Goal: Transaction & Acquisition: Book appointment/travel/reservation

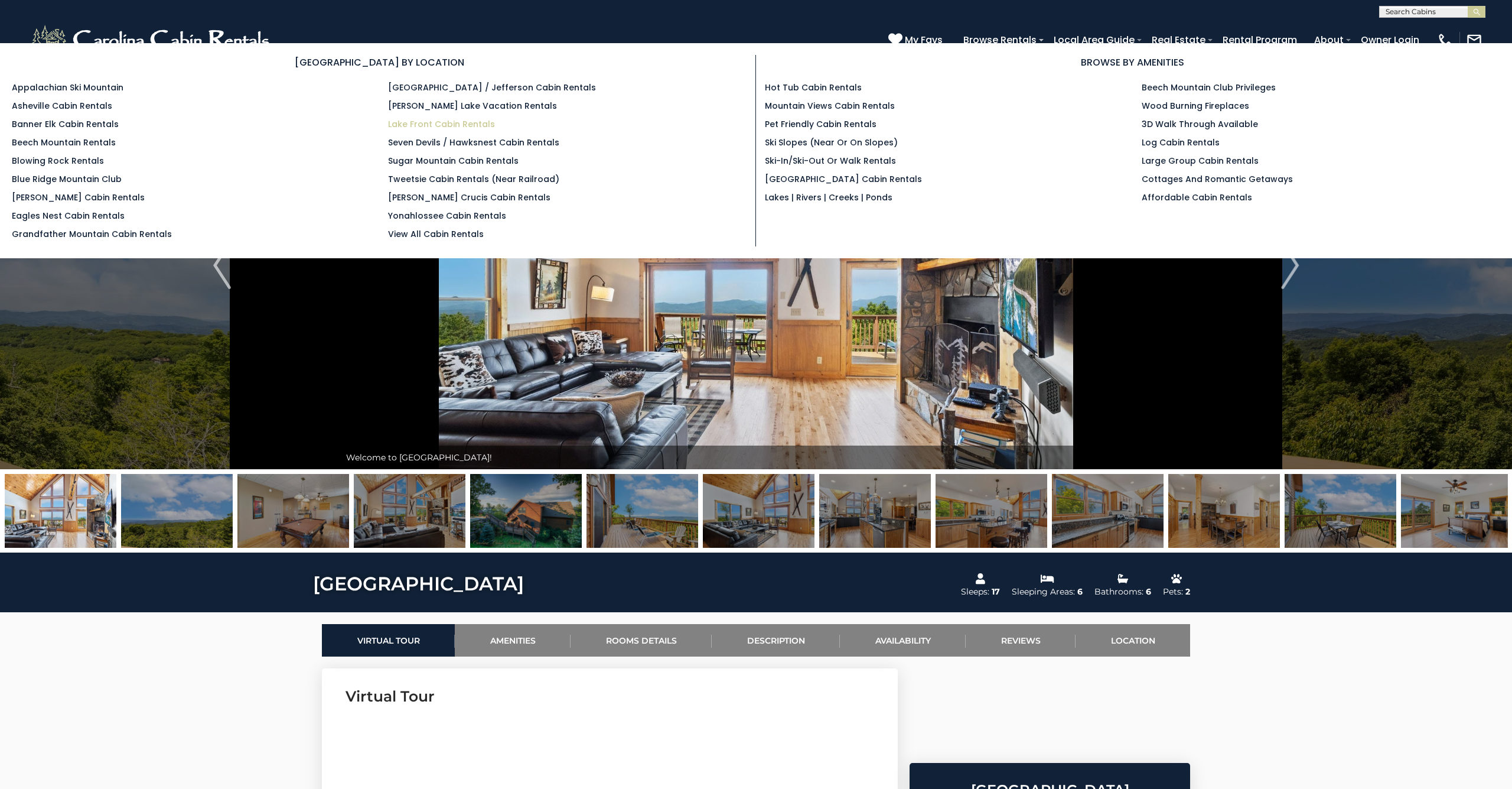
click at [425, 125] on link "Lake Front Cabin Rentals" at bounding box center [441, 124] width 107 height 12
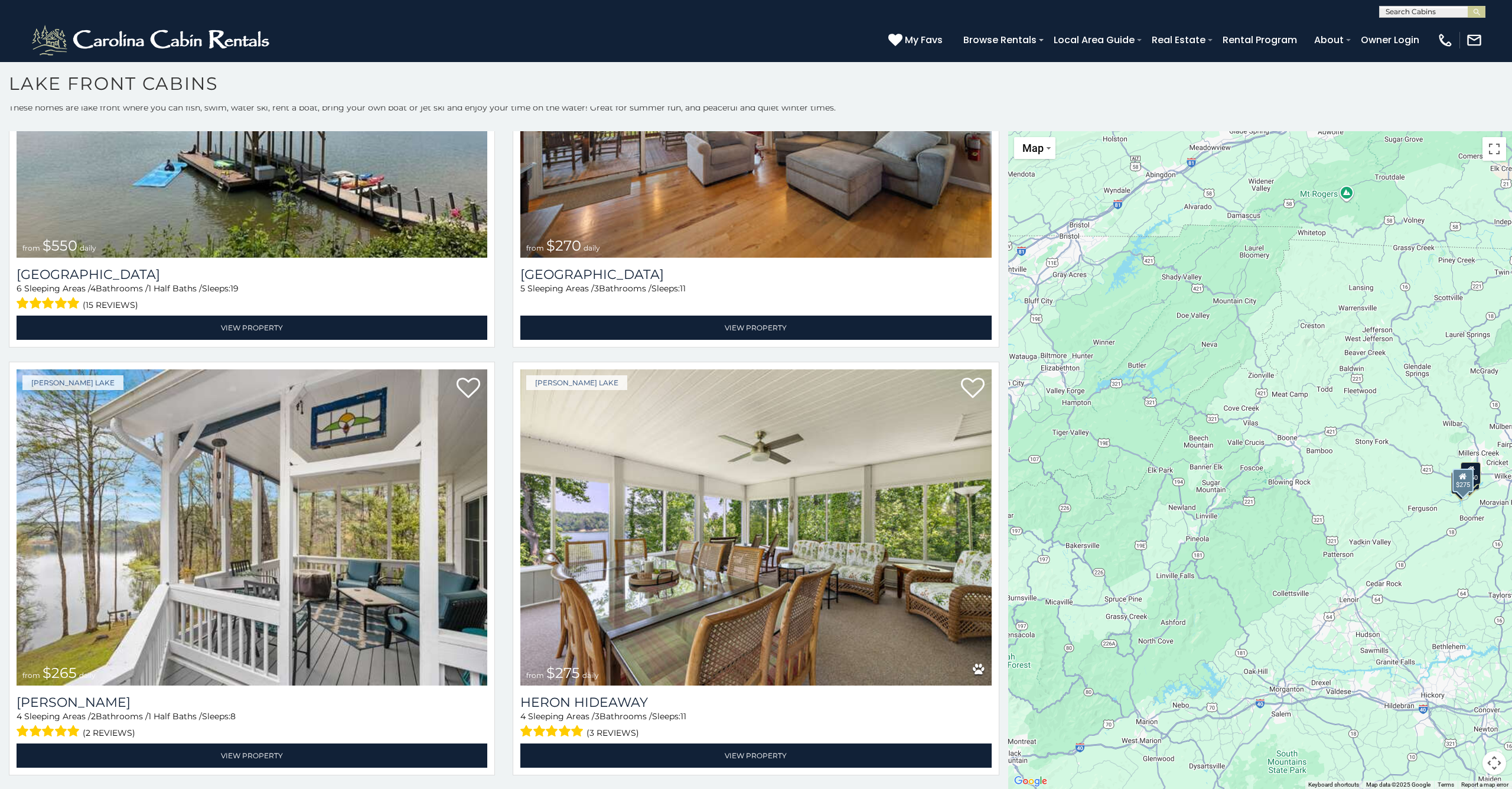
scroll to position [6, 0]
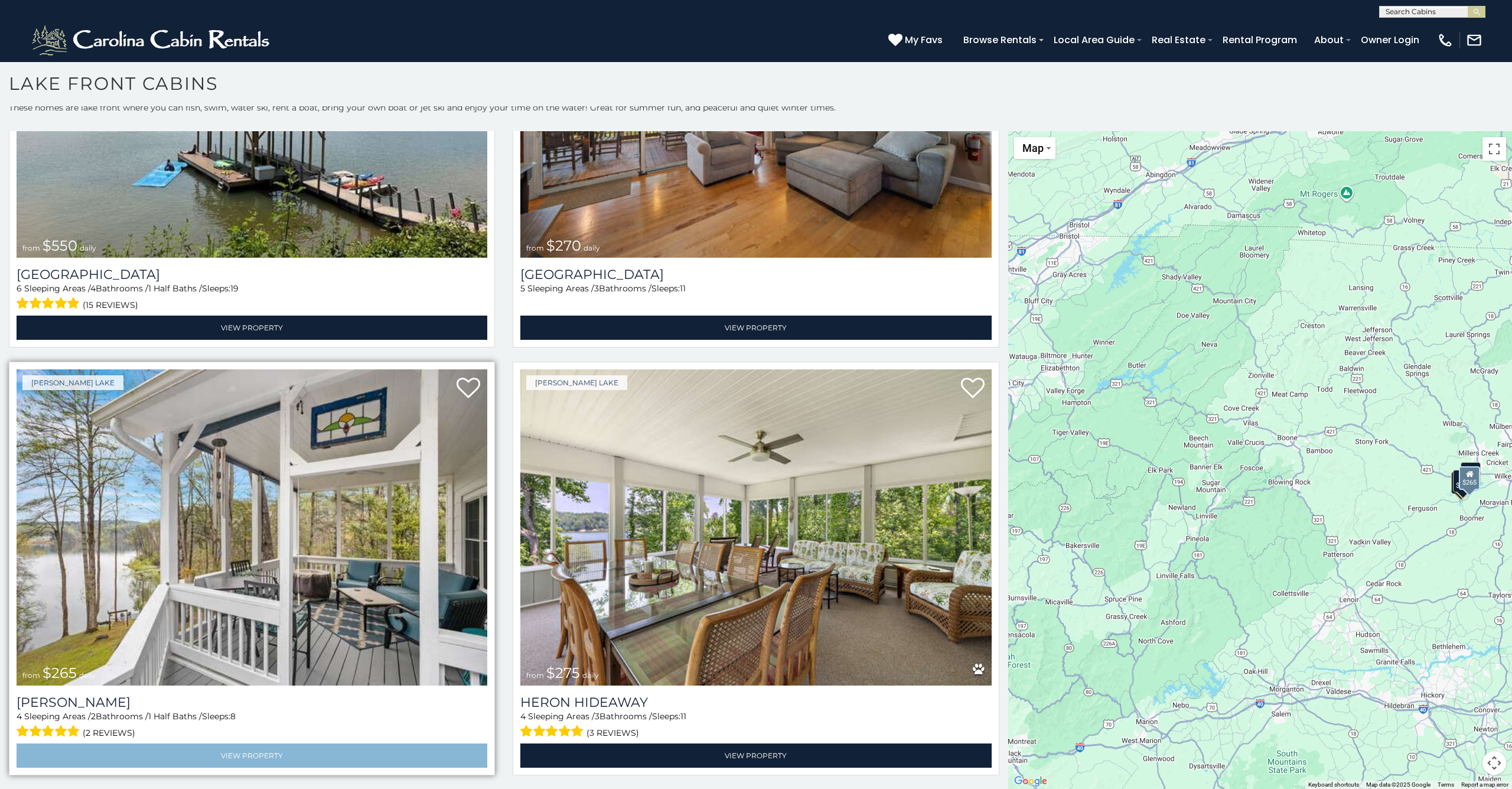
click at [215, 757] on link "View Property" at bounding box center [252, 756] width 470 height 25
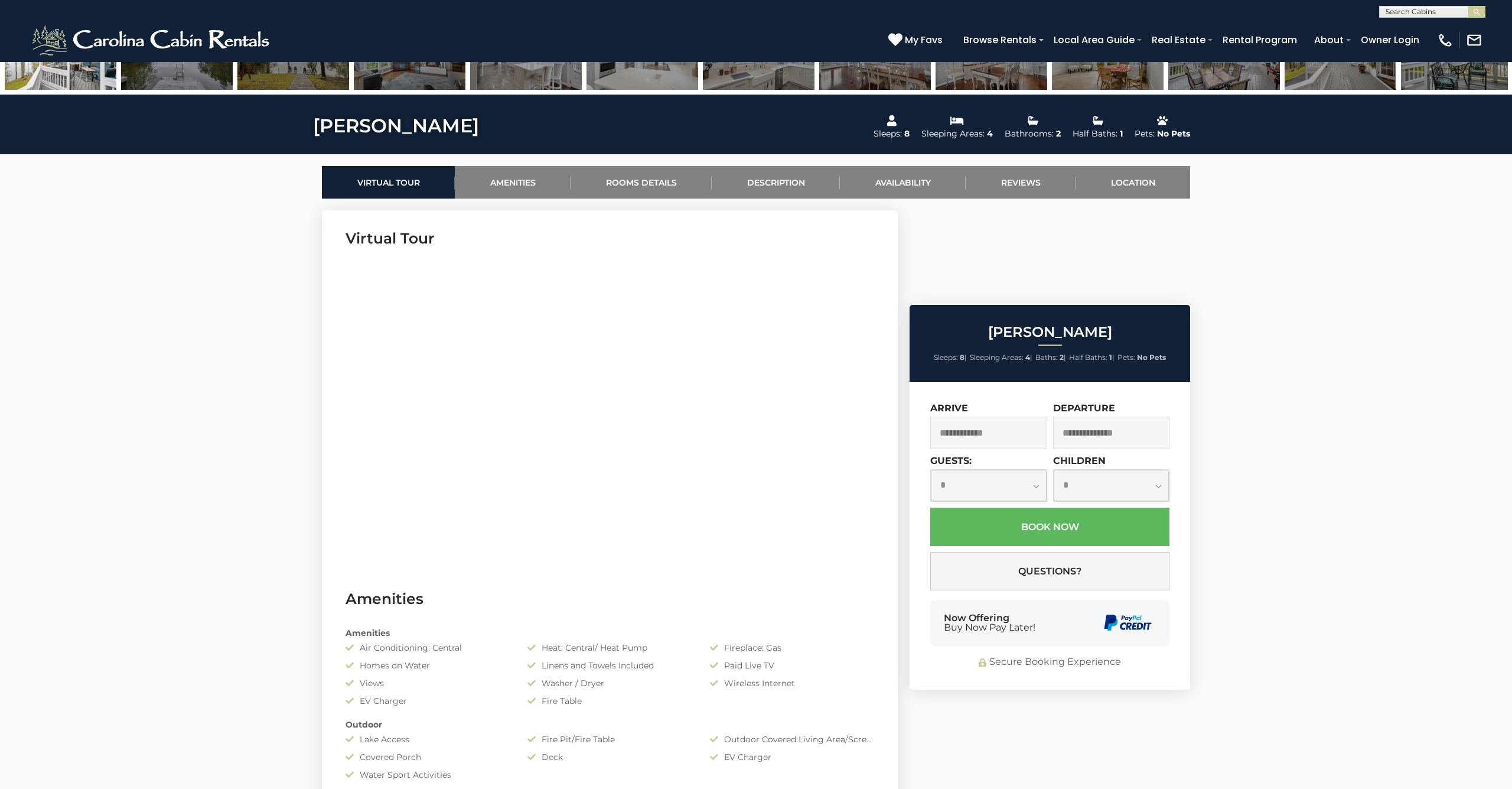
scroll to position [460, 0]
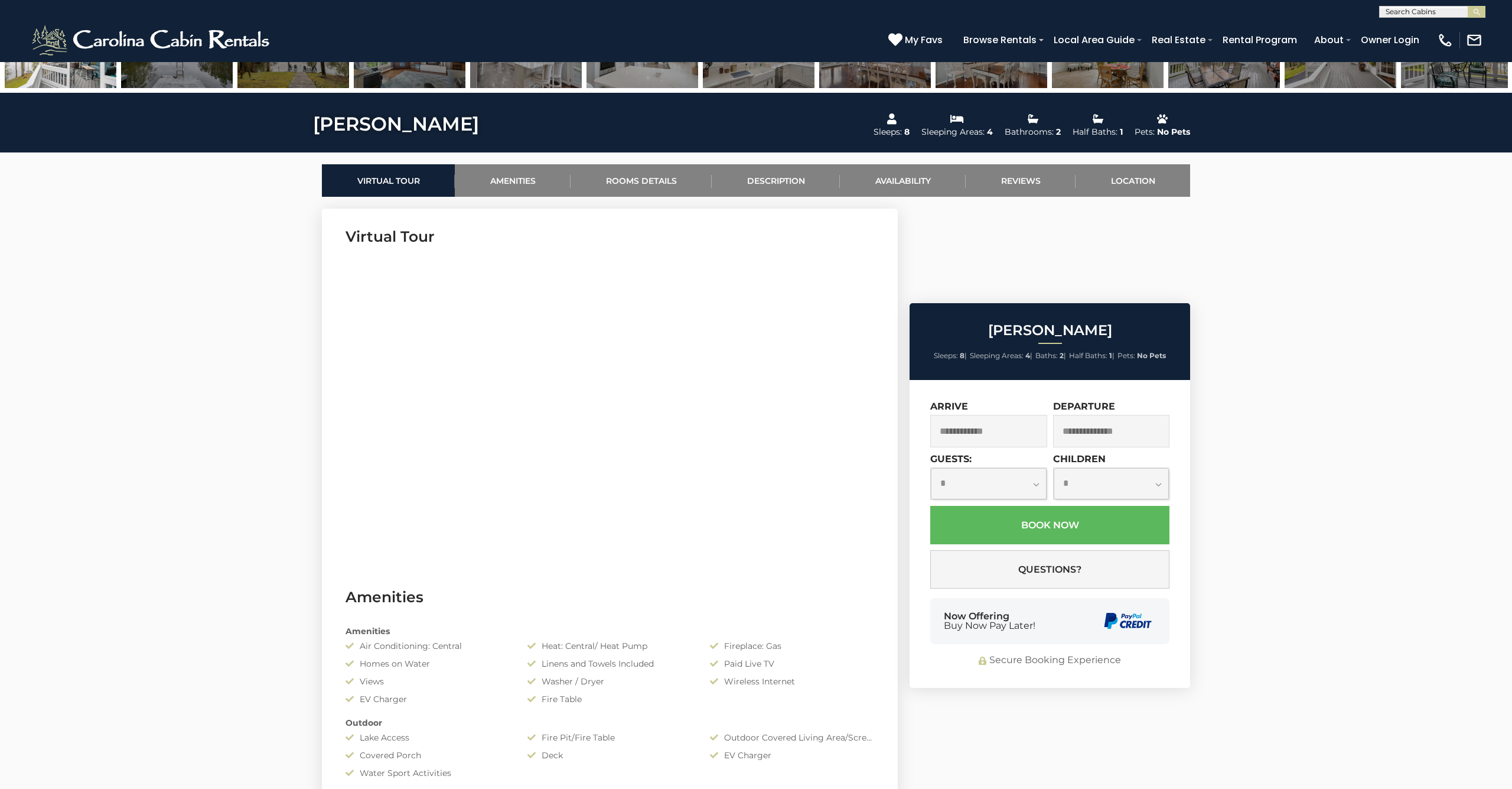
click at [1016, 414] on input "text" at bounding box center [989, 431] width 117 height 32
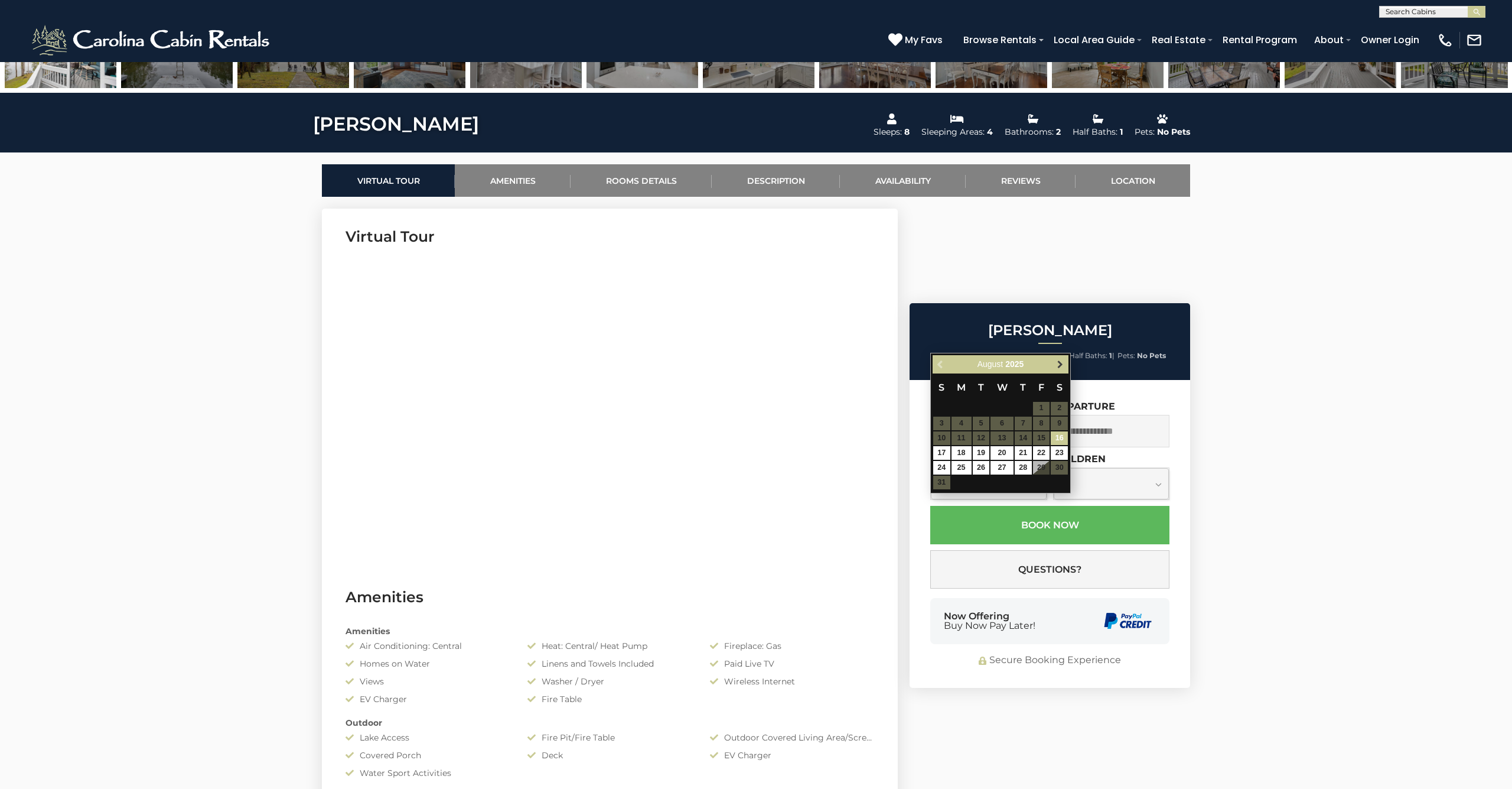
click at [1056, 364] on span "Next" at bounding box center [1060, 364] width 9 height 9
click at [978, 469] on link "25" at bounding box center [982, 468] width 17 height 14
type input "**********"
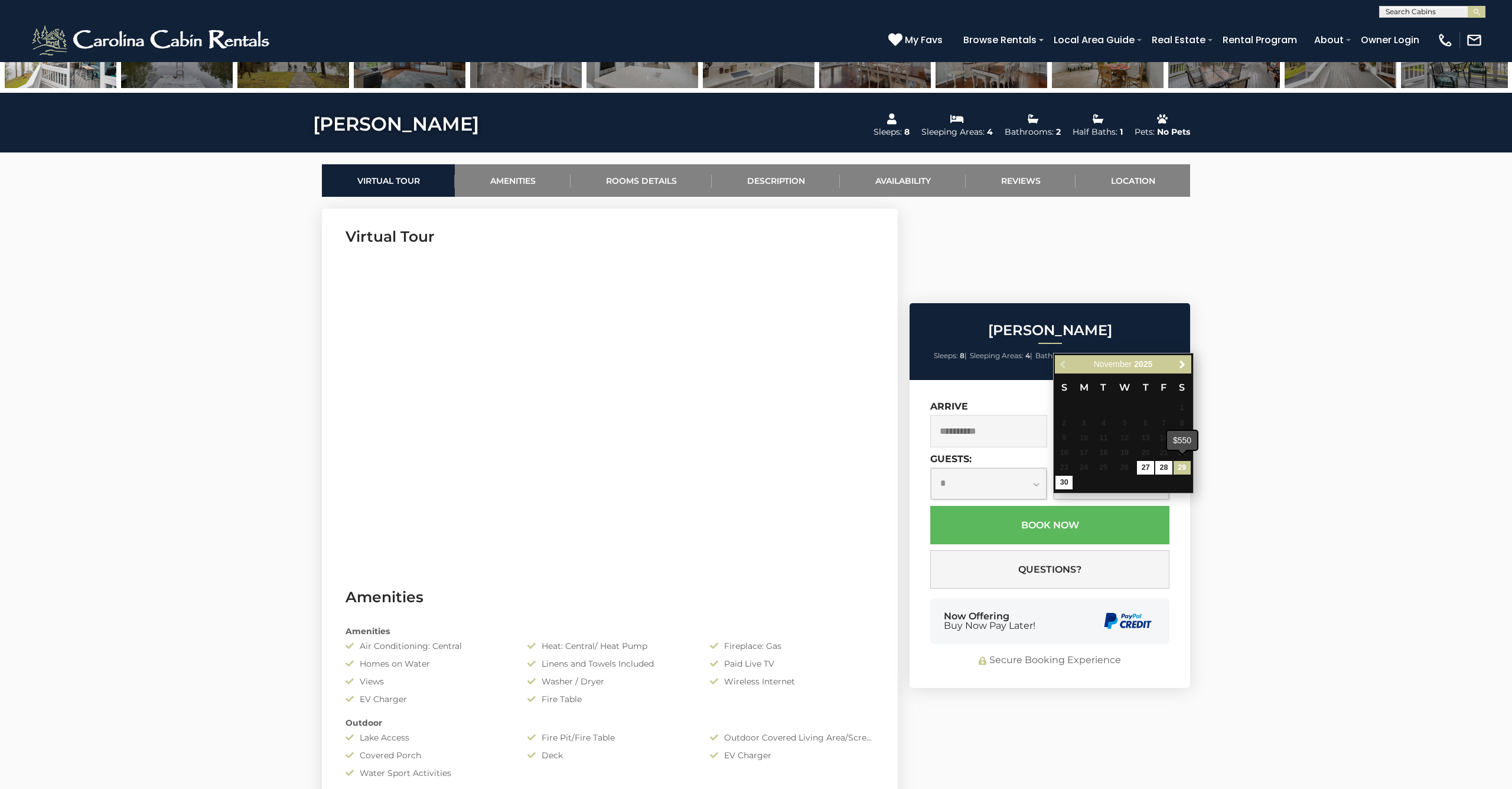
click at [1179, 468] on link "29" at bounding box center [1182, 468] width 17 height 14
type input "**********"
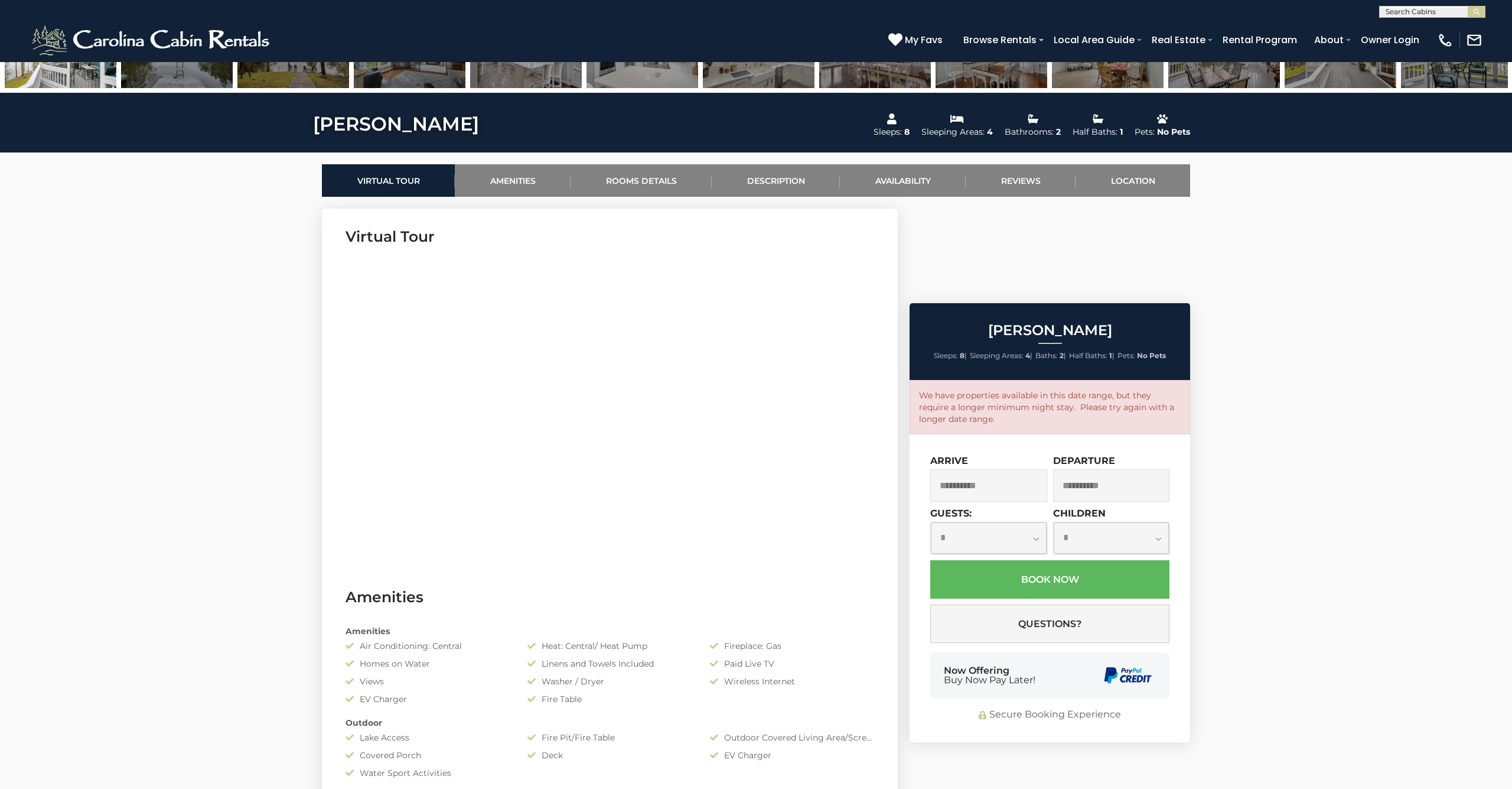
click at [1010, 469] on input "**********" at bounding box center [989, 485] width 117 height 32
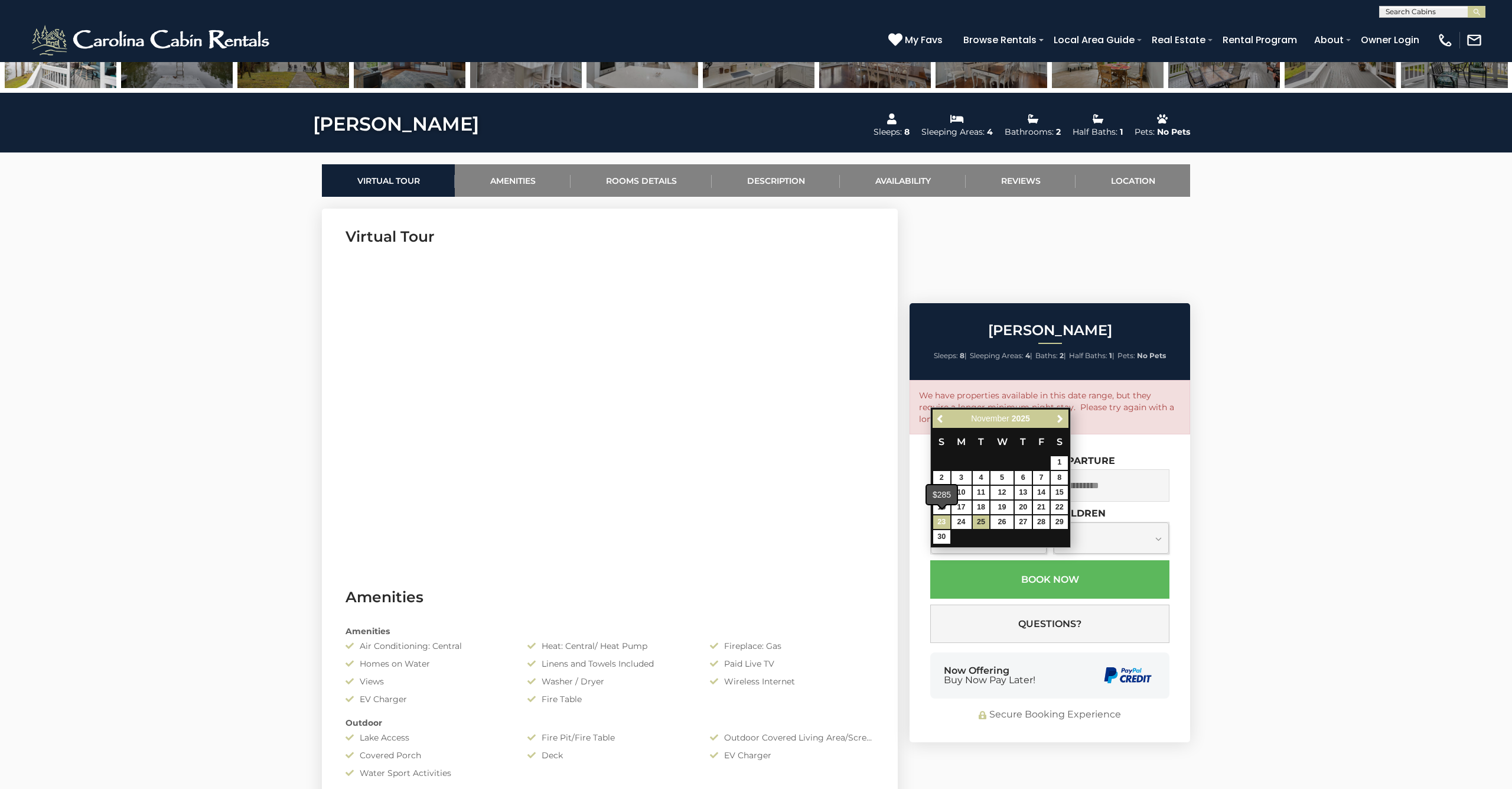
click at [943, 521] on link "23" at bounding box center [942, 522] width 17 height 14
type input "**********"
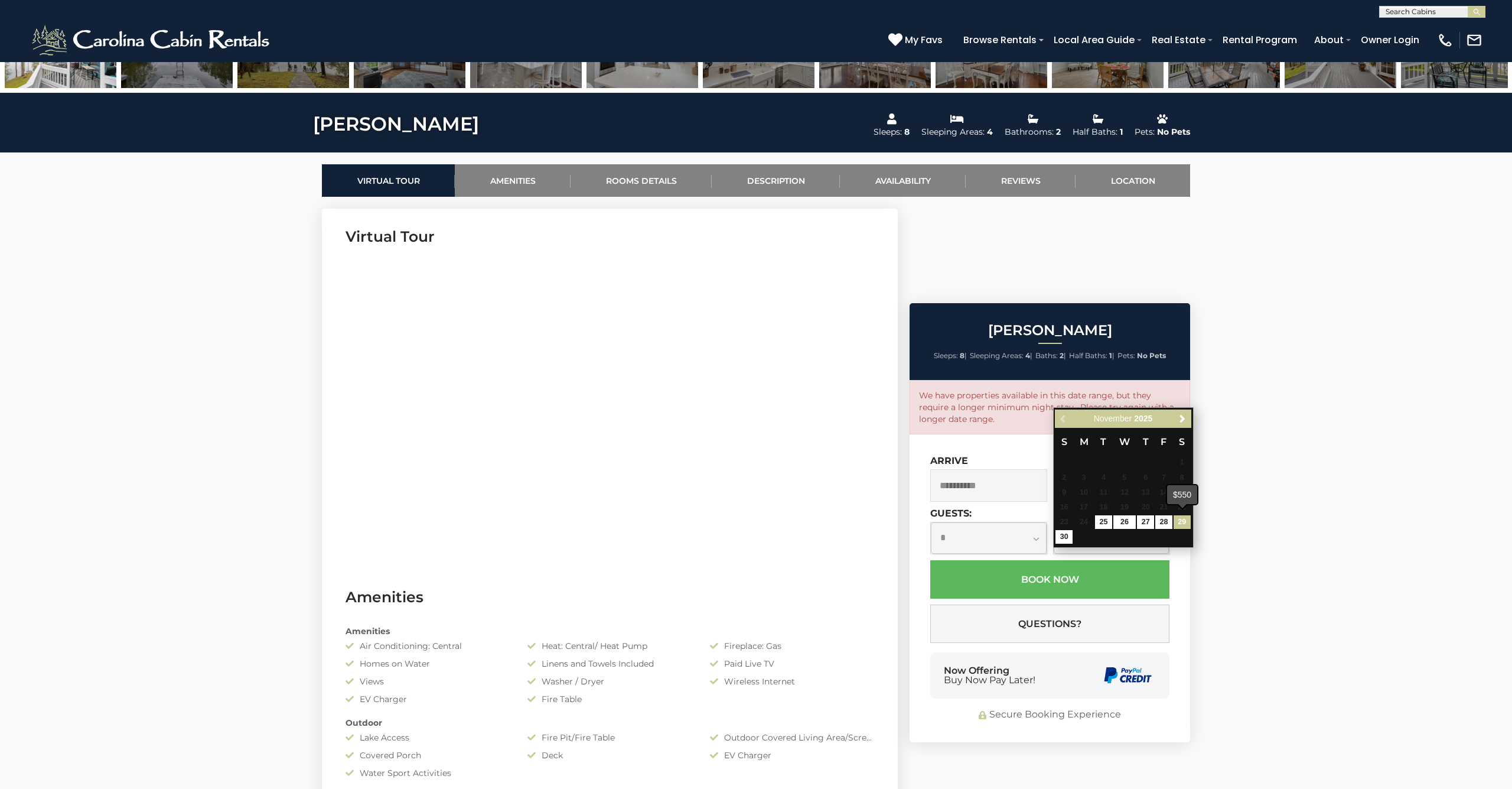
click at [1179, 521] on link "29" at bounding box center [1182, 522] width 17 height 14
type input "**********"
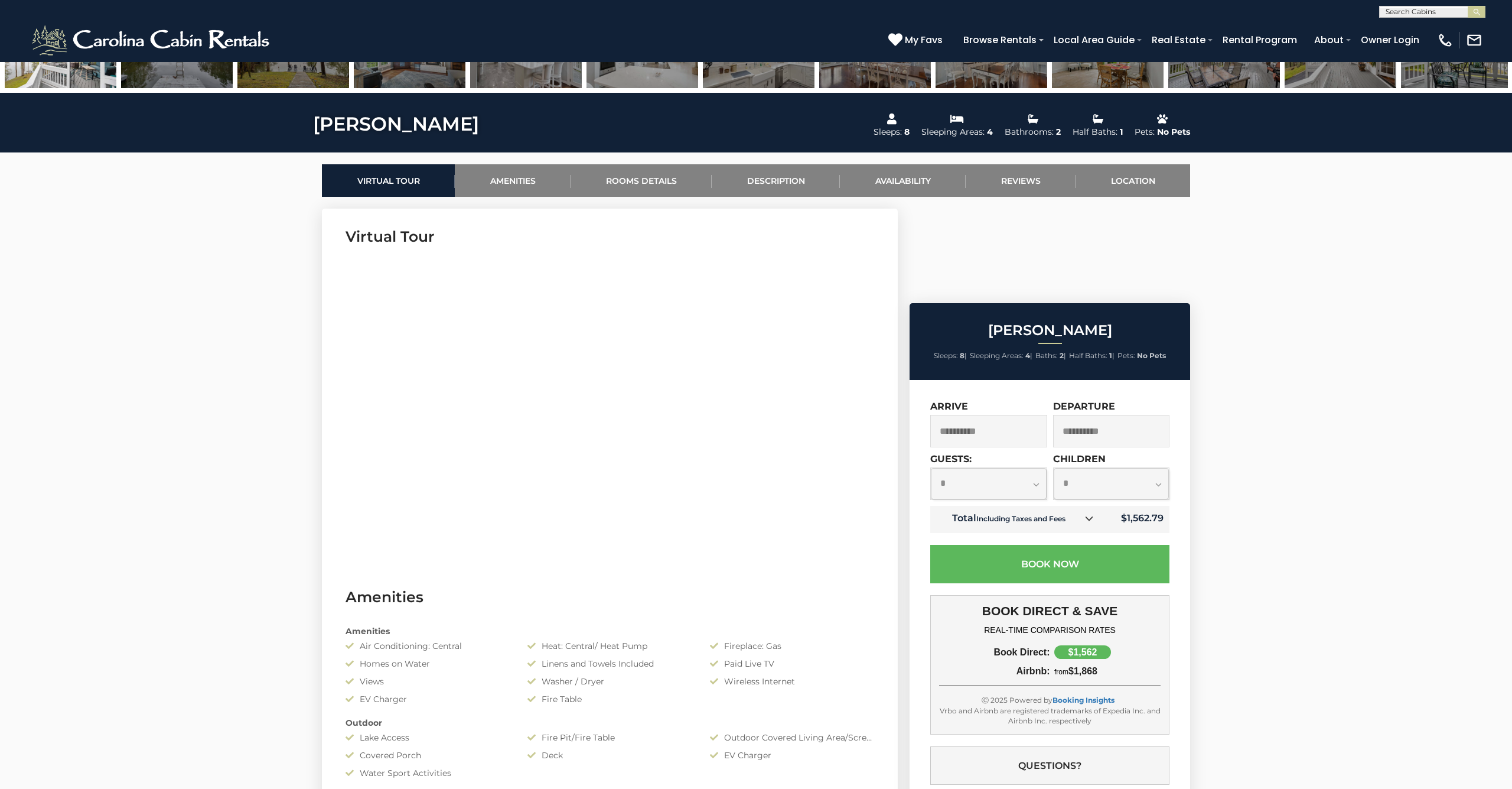
select select "*"
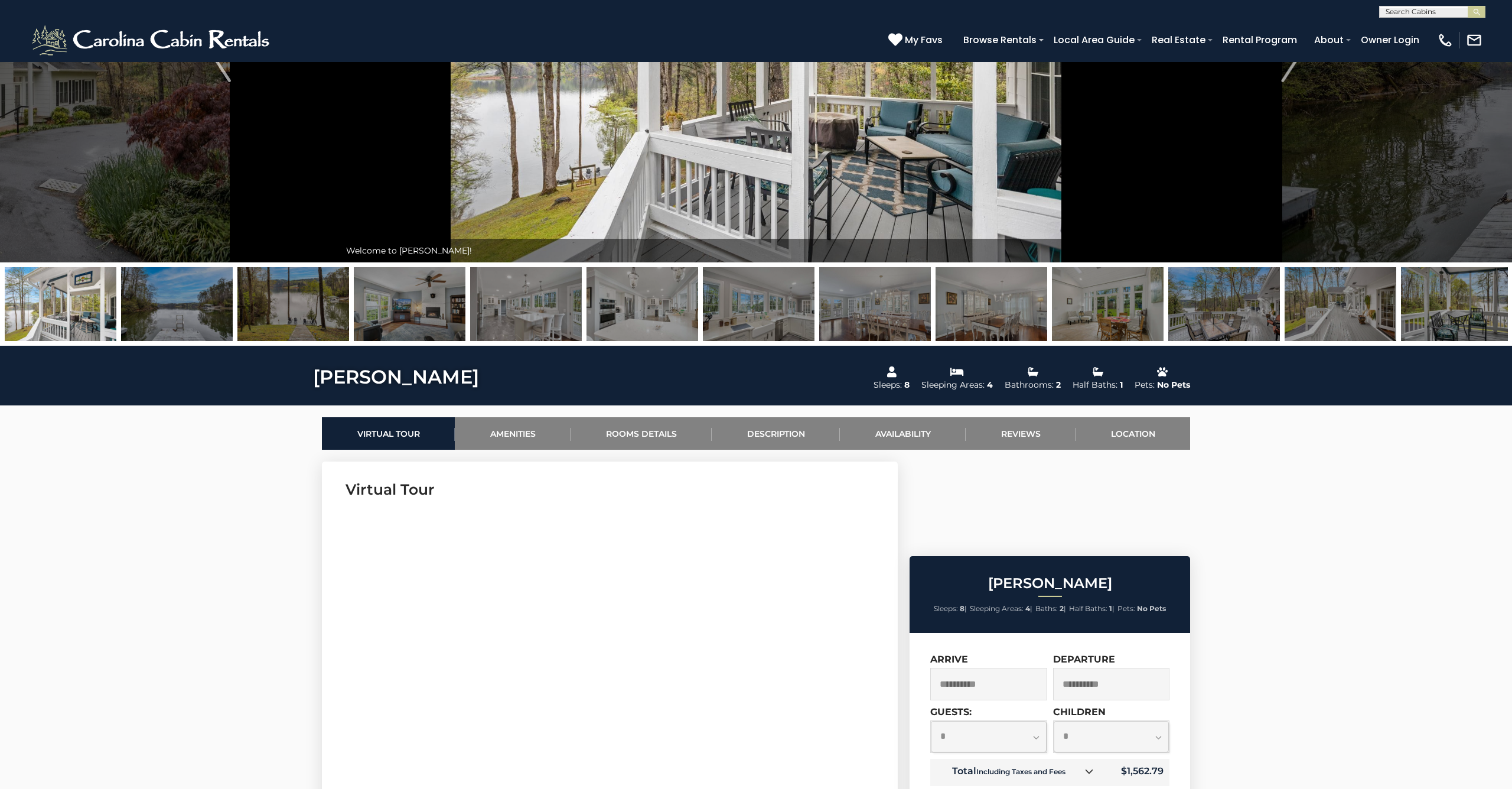
scroll to position [202, 0]
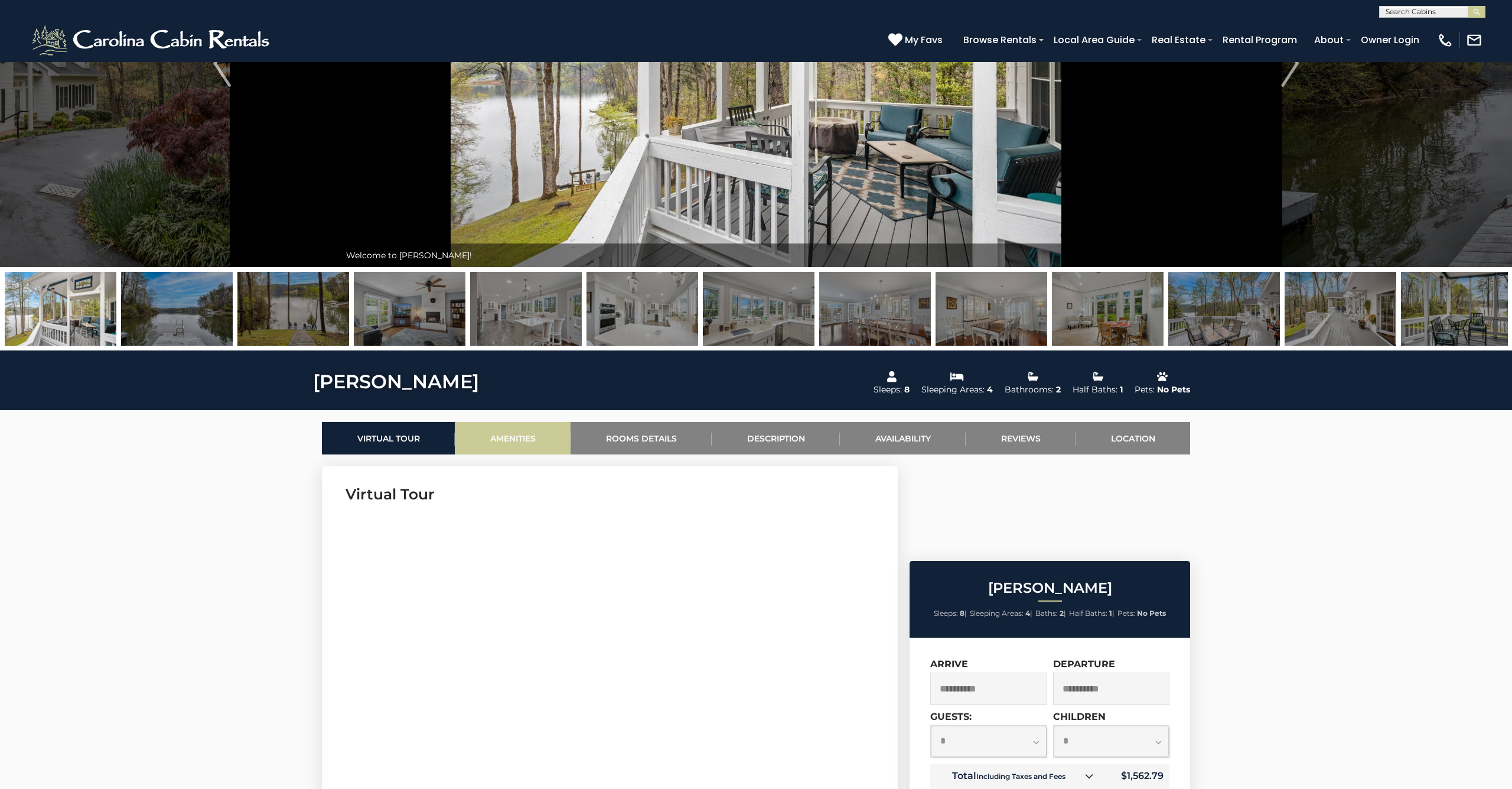
click at [507, 438] on link "Amenities" at bounding box center [513, 438] width 116 height 32
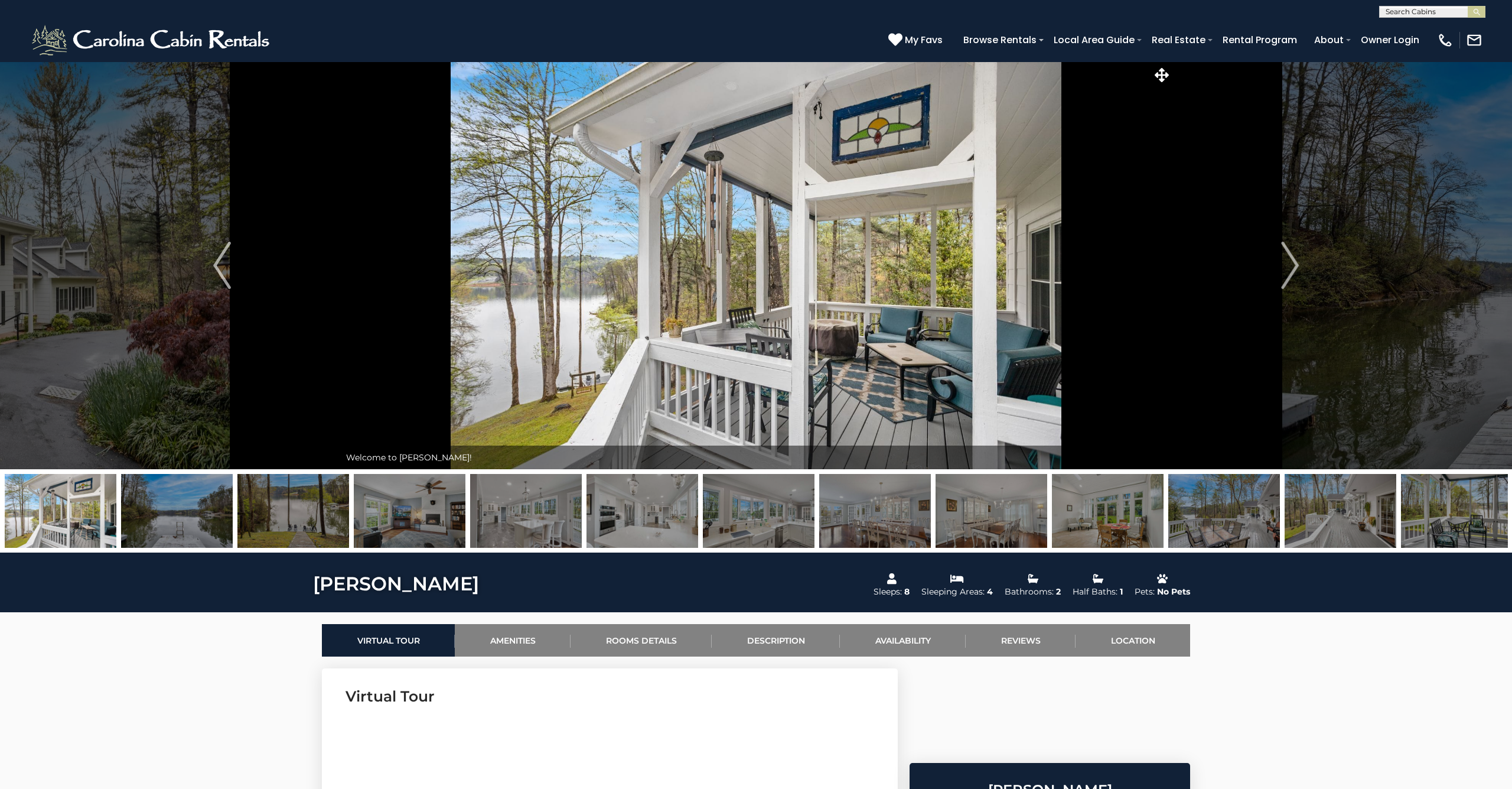
scroll to position [0, 0]
click at [1294, 259] on img "Next" at bounding box center [1290, 265] width 18 height 47
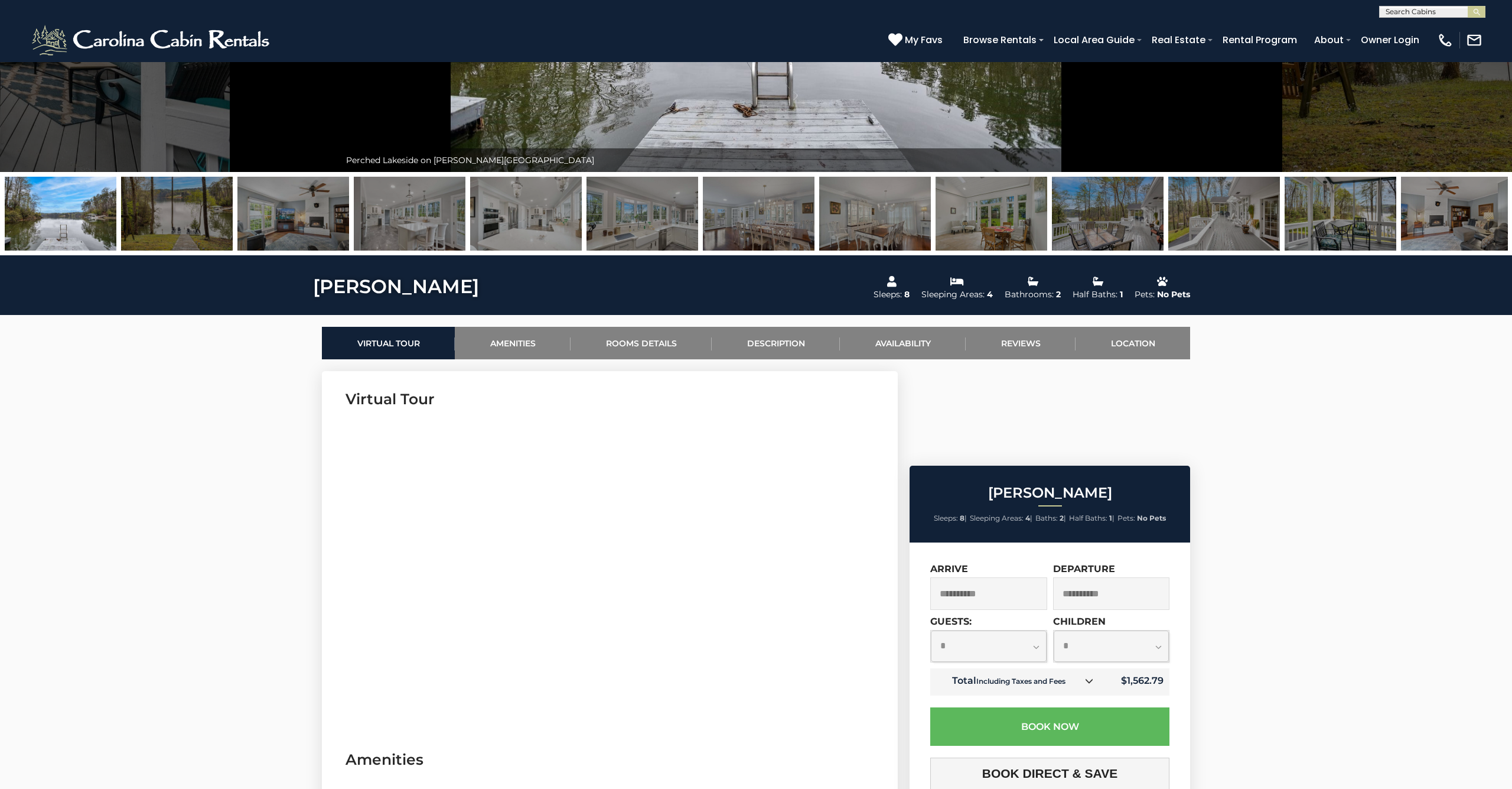
scroll to position [298, 0]
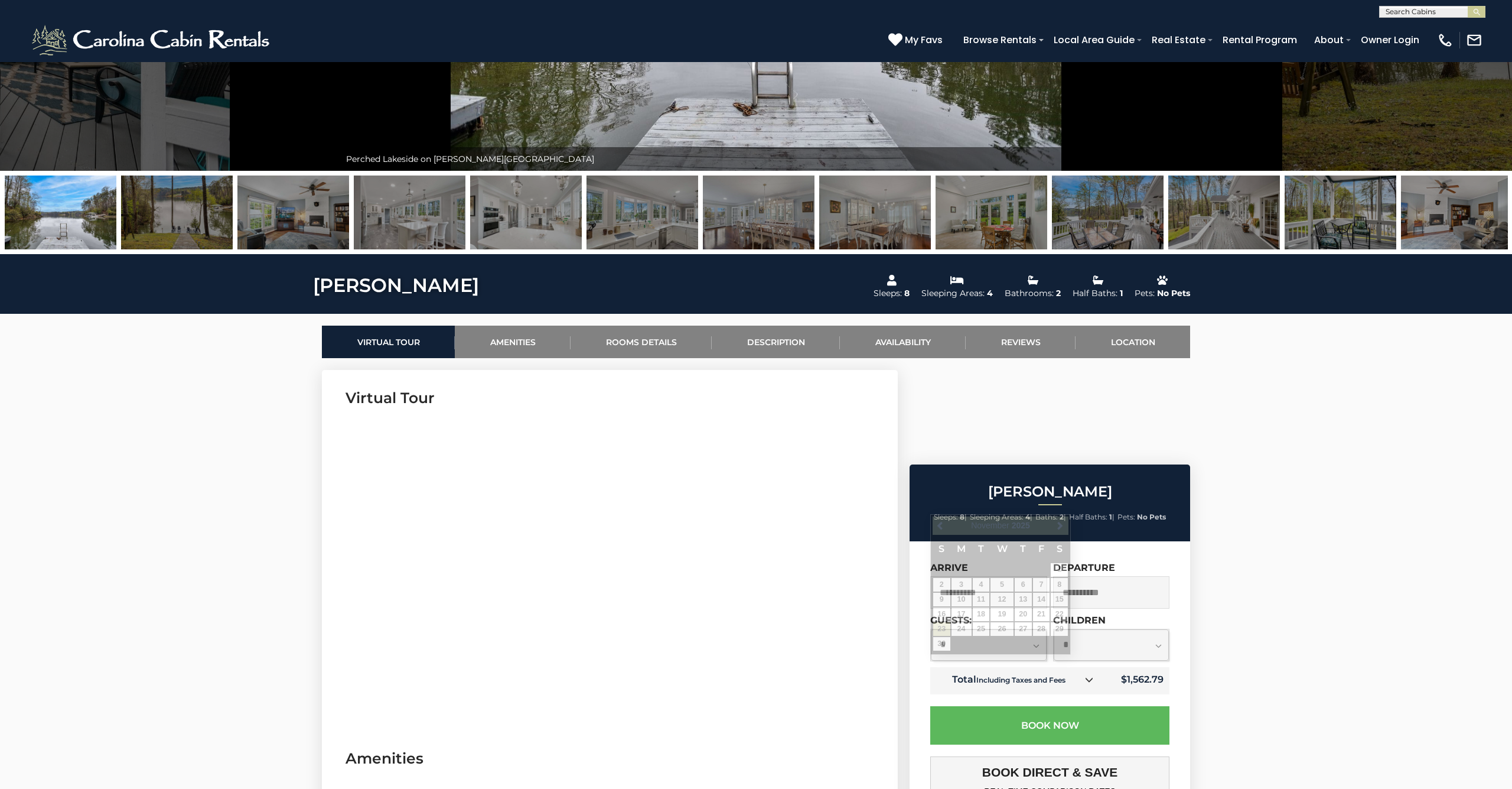
click at [952, 576] on input "**********" at bounding box center [989, 592] width 117 height 32
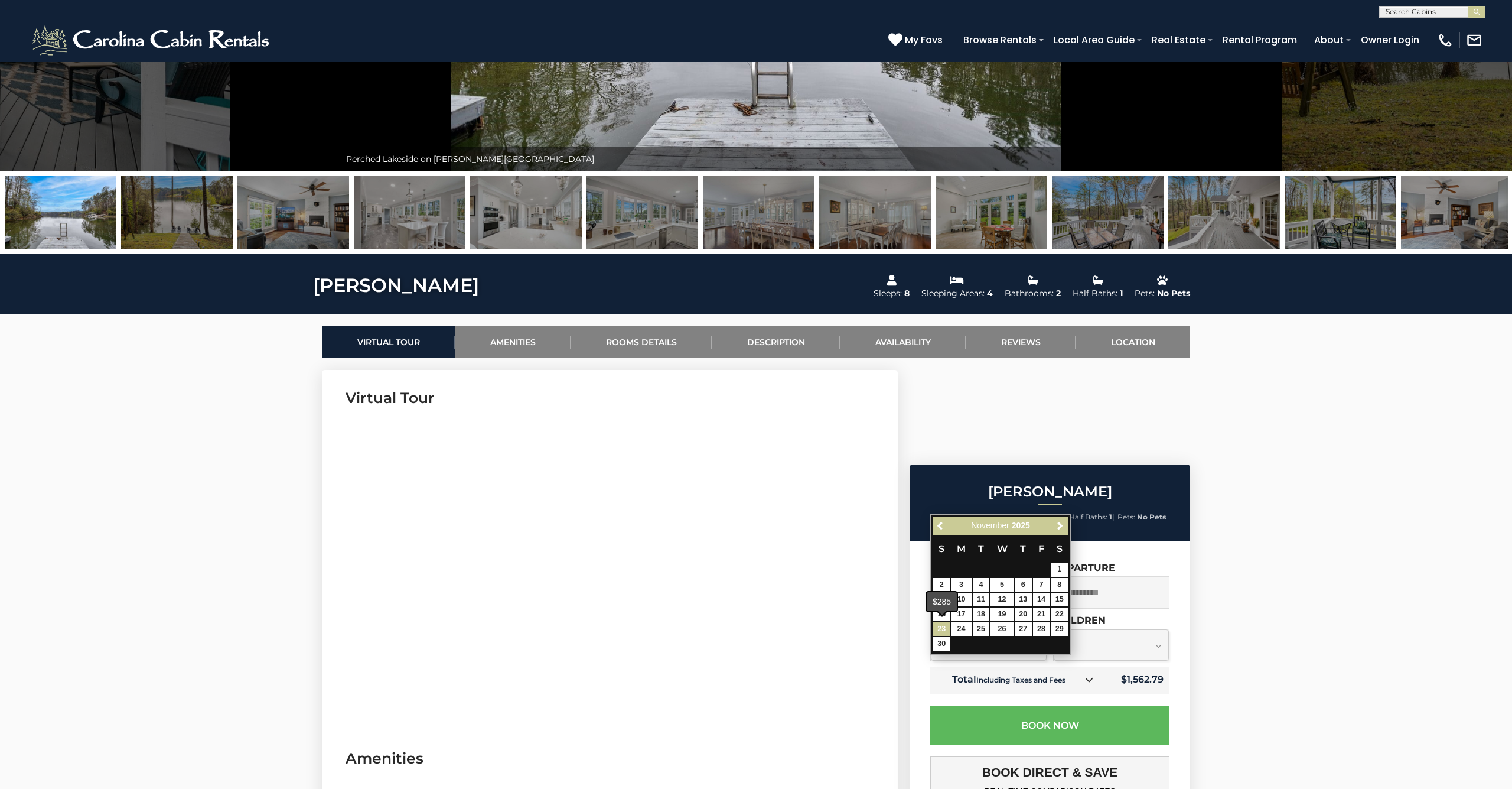
click at [942, 627] on link "23" at bounding box center [942, 629] width 17 height 14
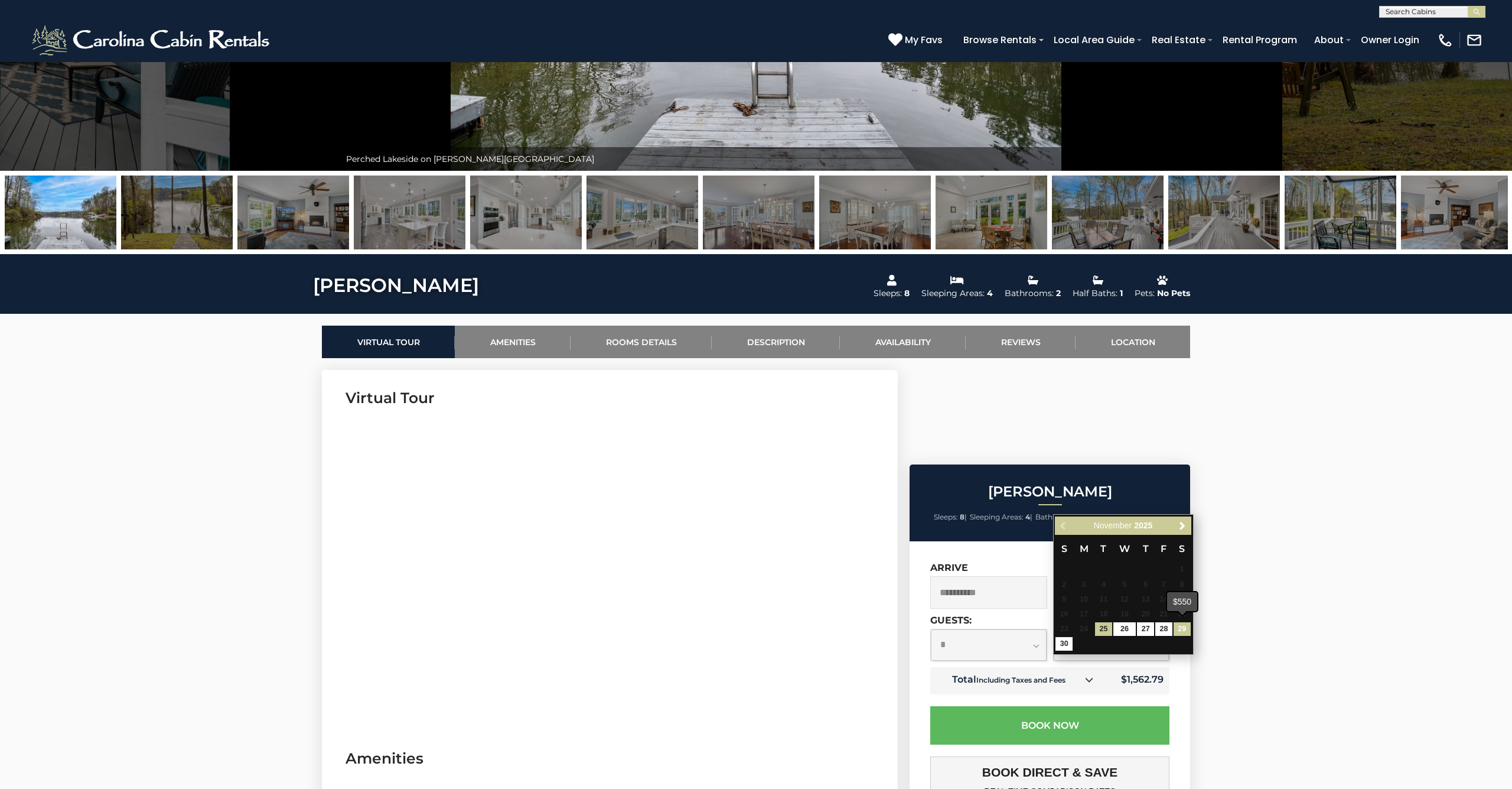
click at [1184, 629] on link "29" at bounding box center [1182, 629] width 17 height 14
type input "**********"
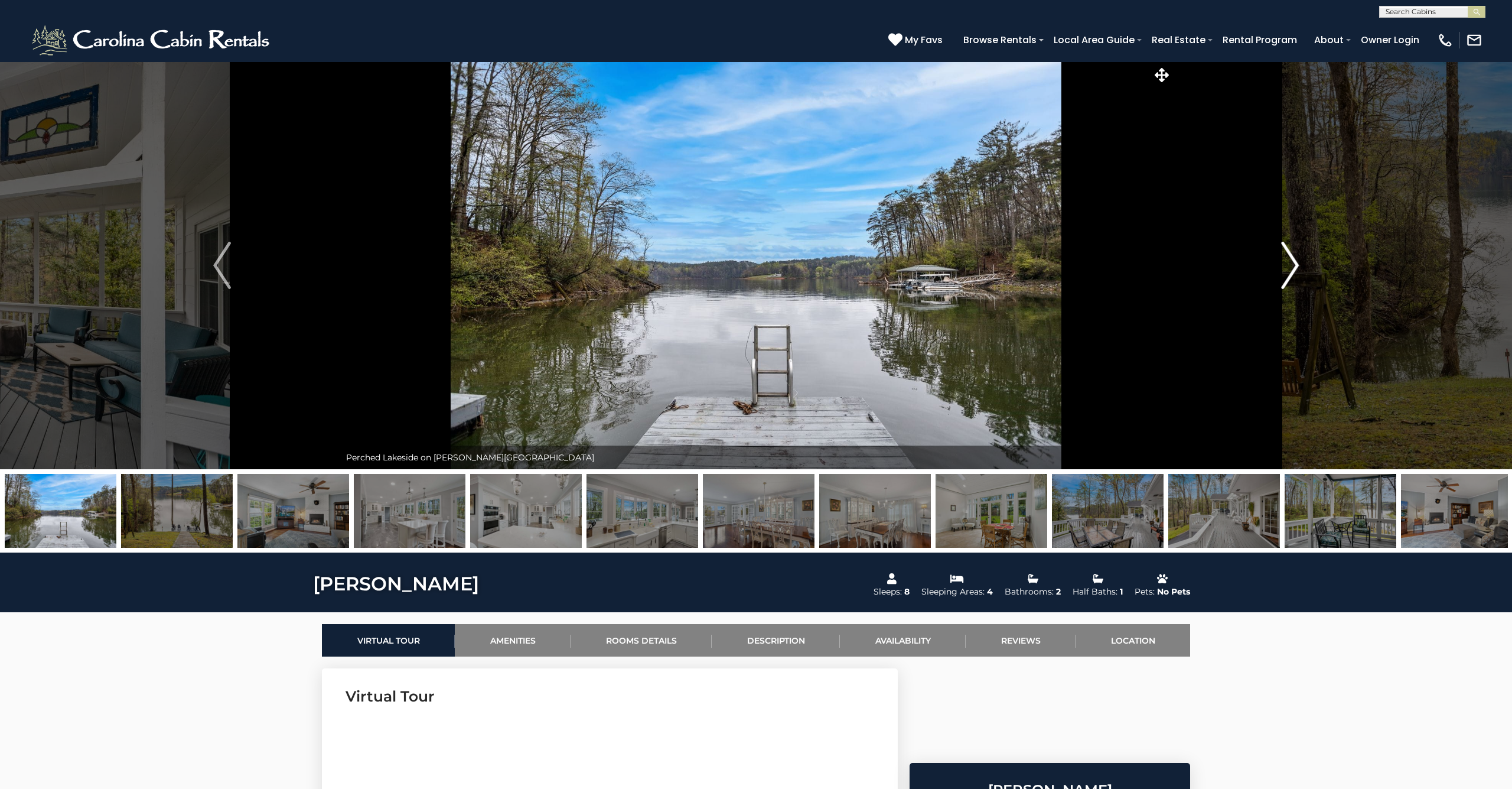
scroll to position [0, 0]
click at [1287, 263] on img "Next" at bounding box center [1290, 265] width 18 height 47
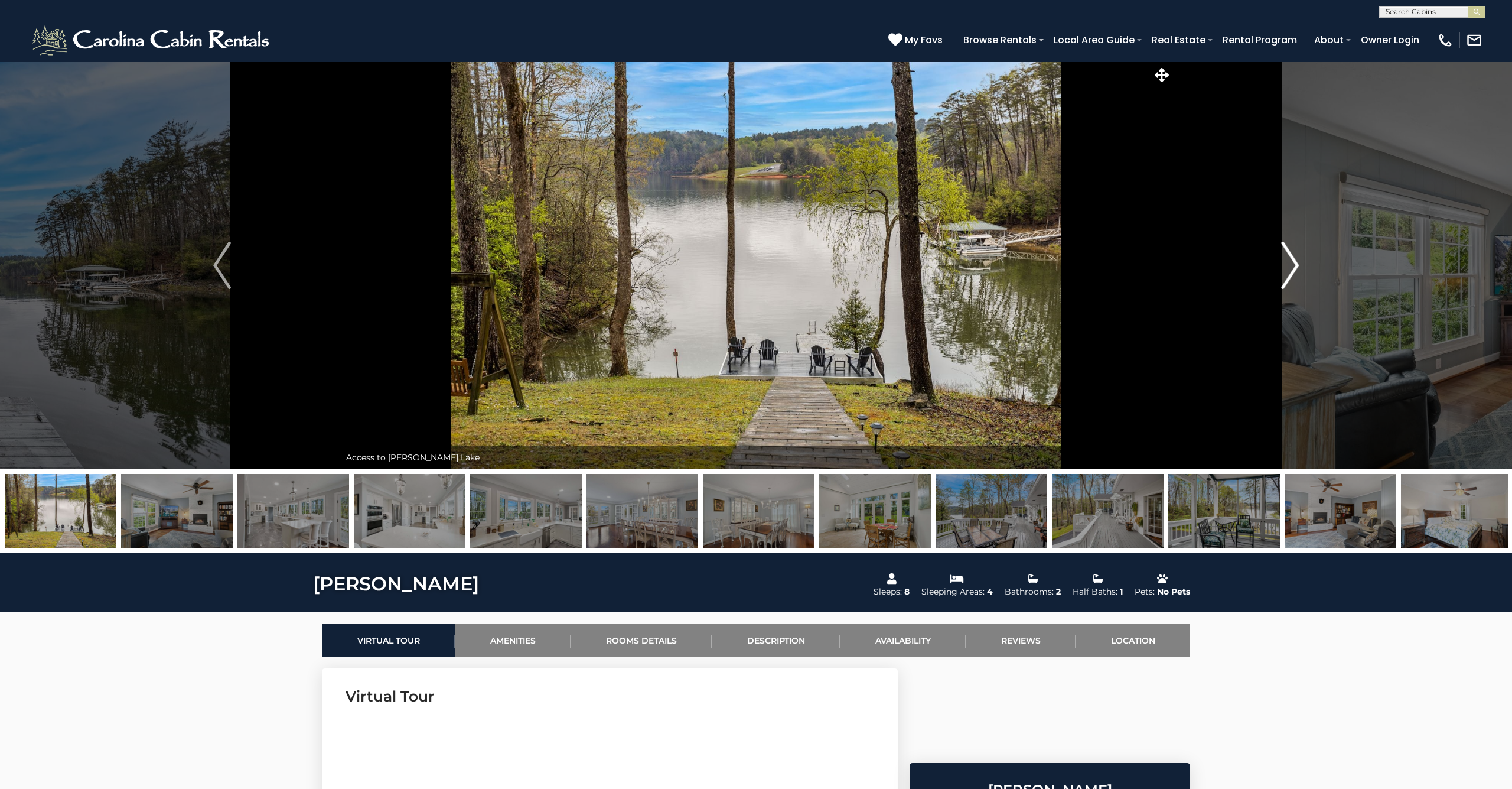
click at [1286, 263] on img "Next" at bounding box center [1290, 265] width 18 height 47
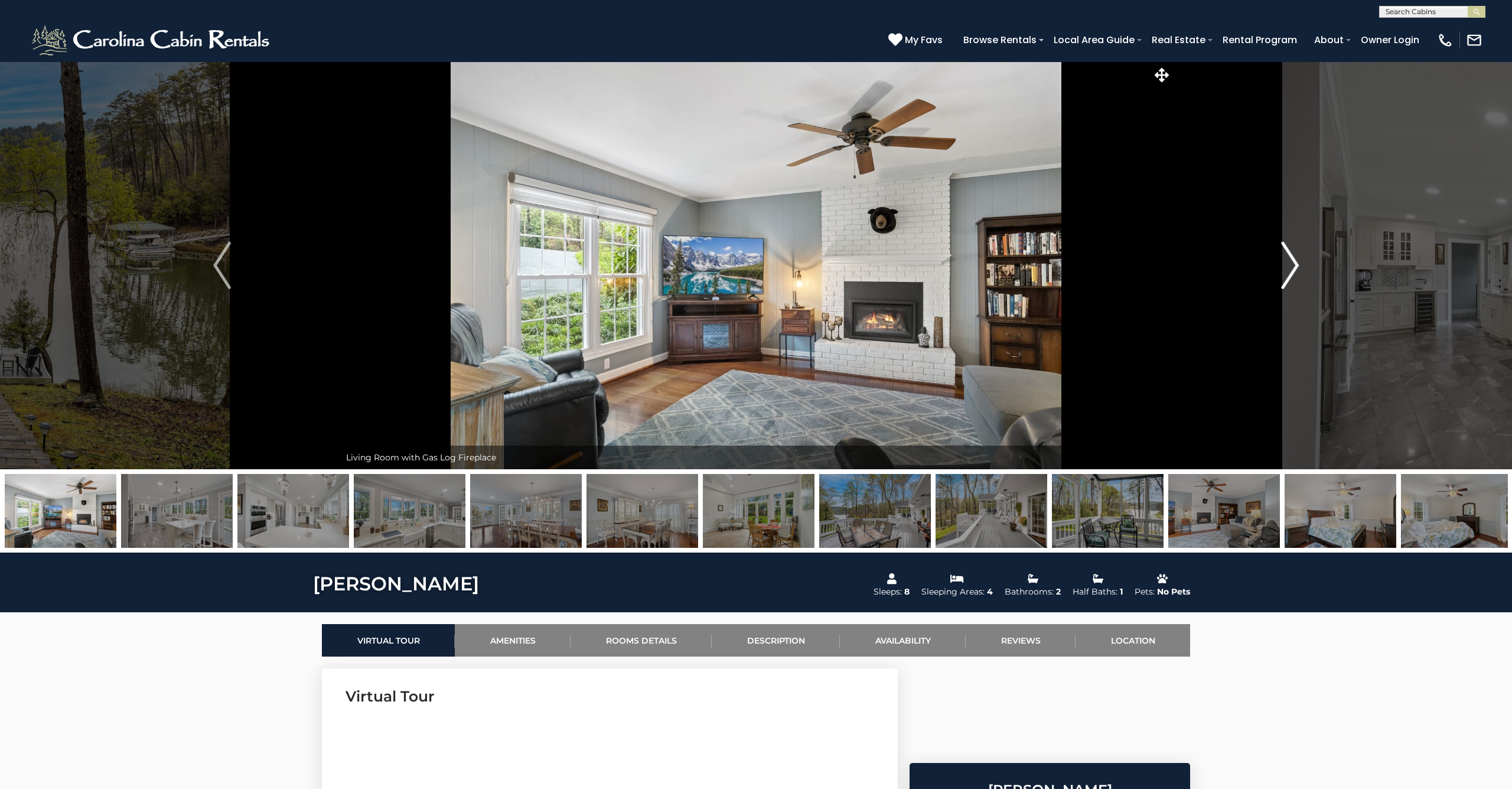
click at [1286, 264] on img "Next" at bounding box center [1290, 265] width 18 height 47
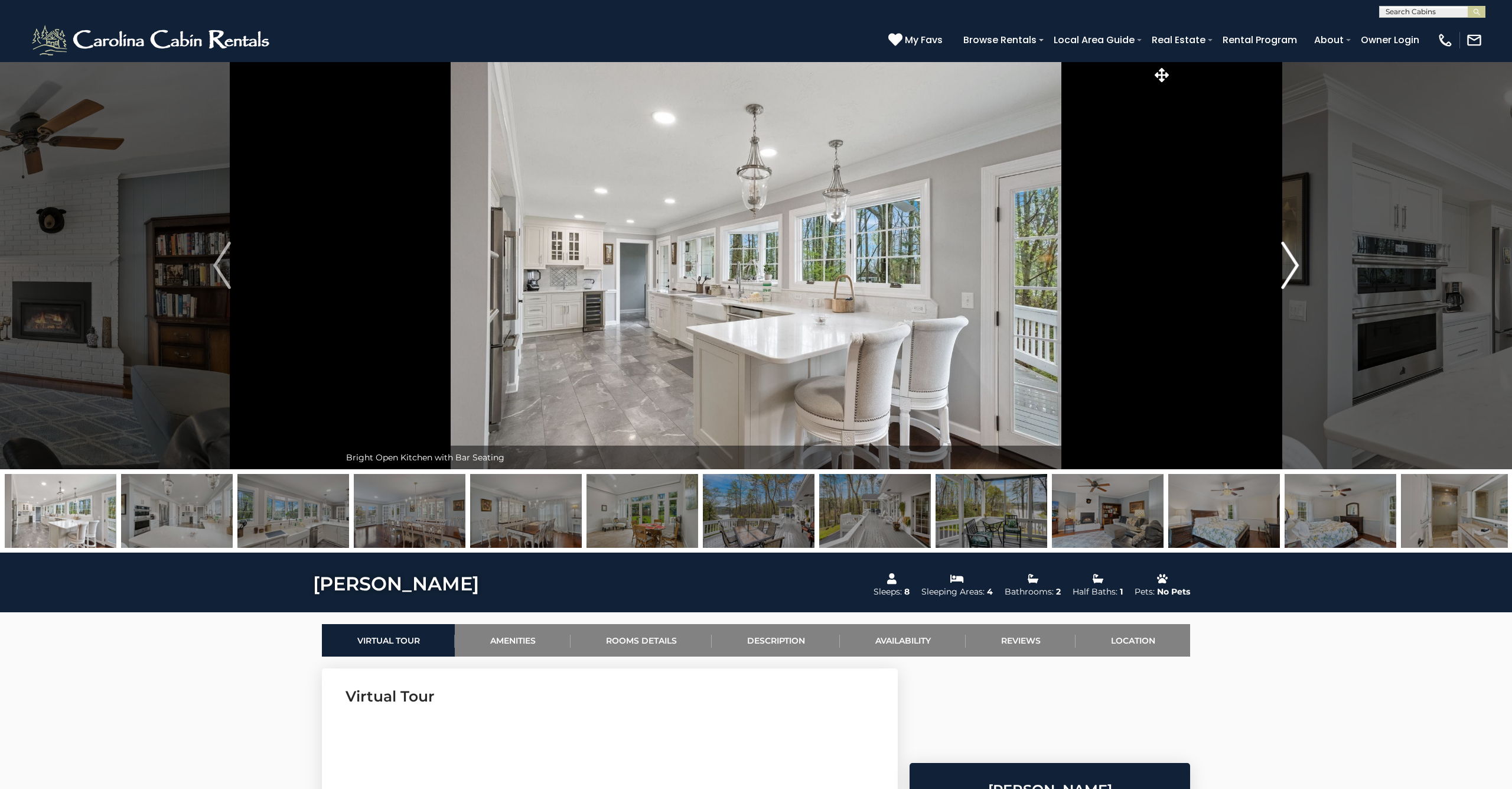
click at [1287, 268] on img "Next" at bounding box center [1290, 265] width 18 height 47
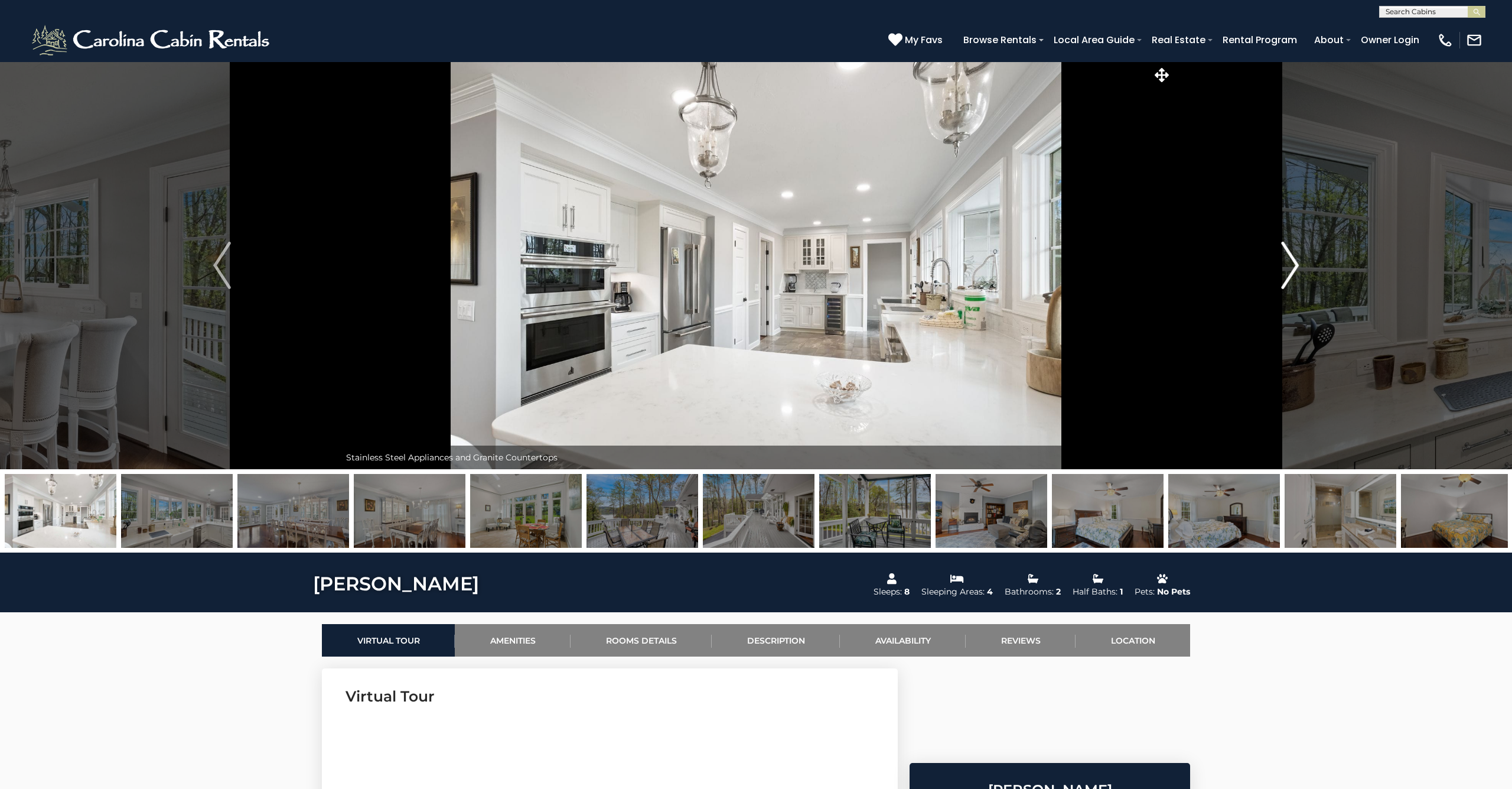
click at [1291, 263] on img "Next" at bounding box center [1290, 265] width 18 height 47
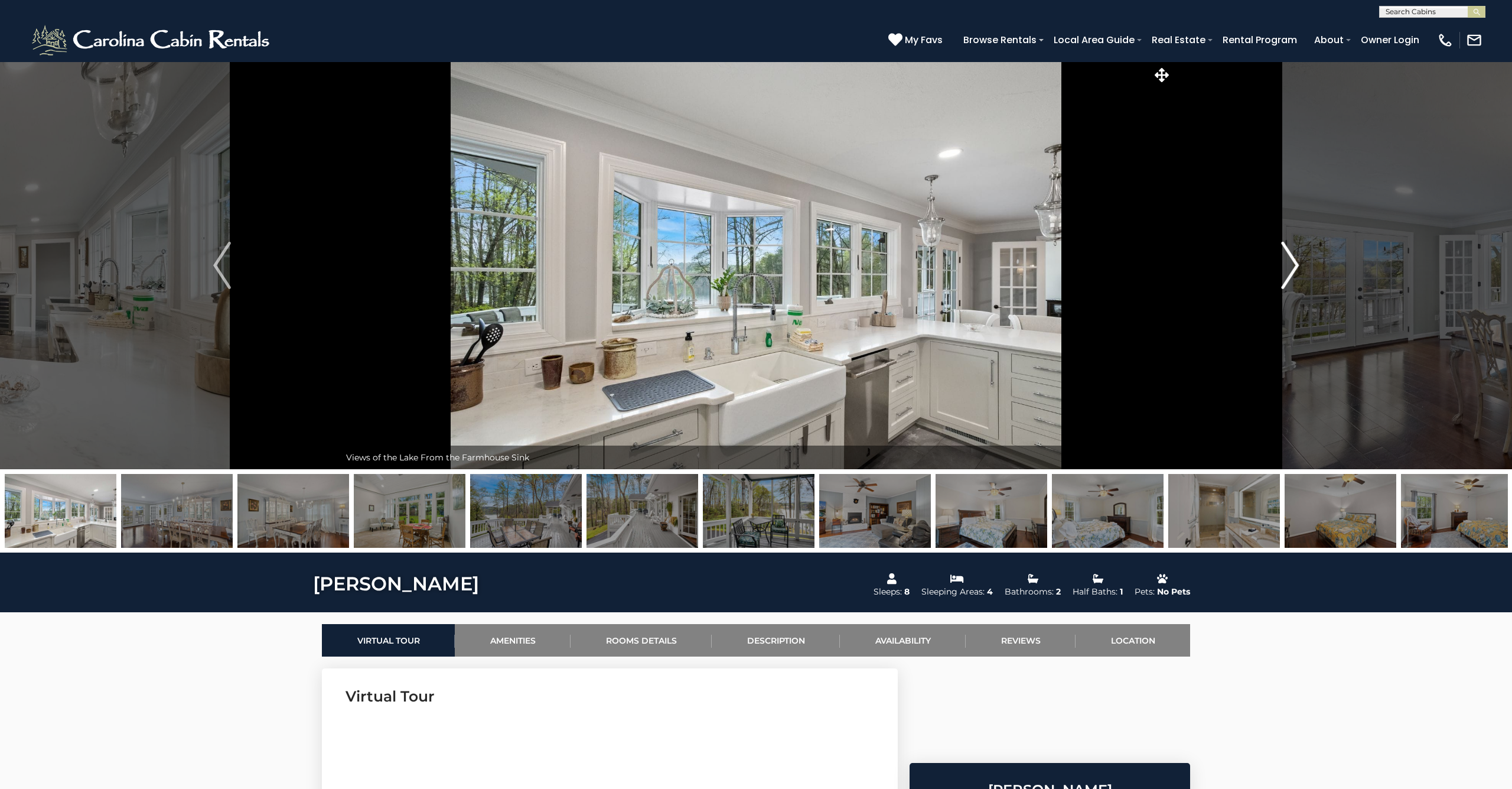
click at [1291, 264] on img "Next" at bounding box center [1290, 265] width 18 height 47
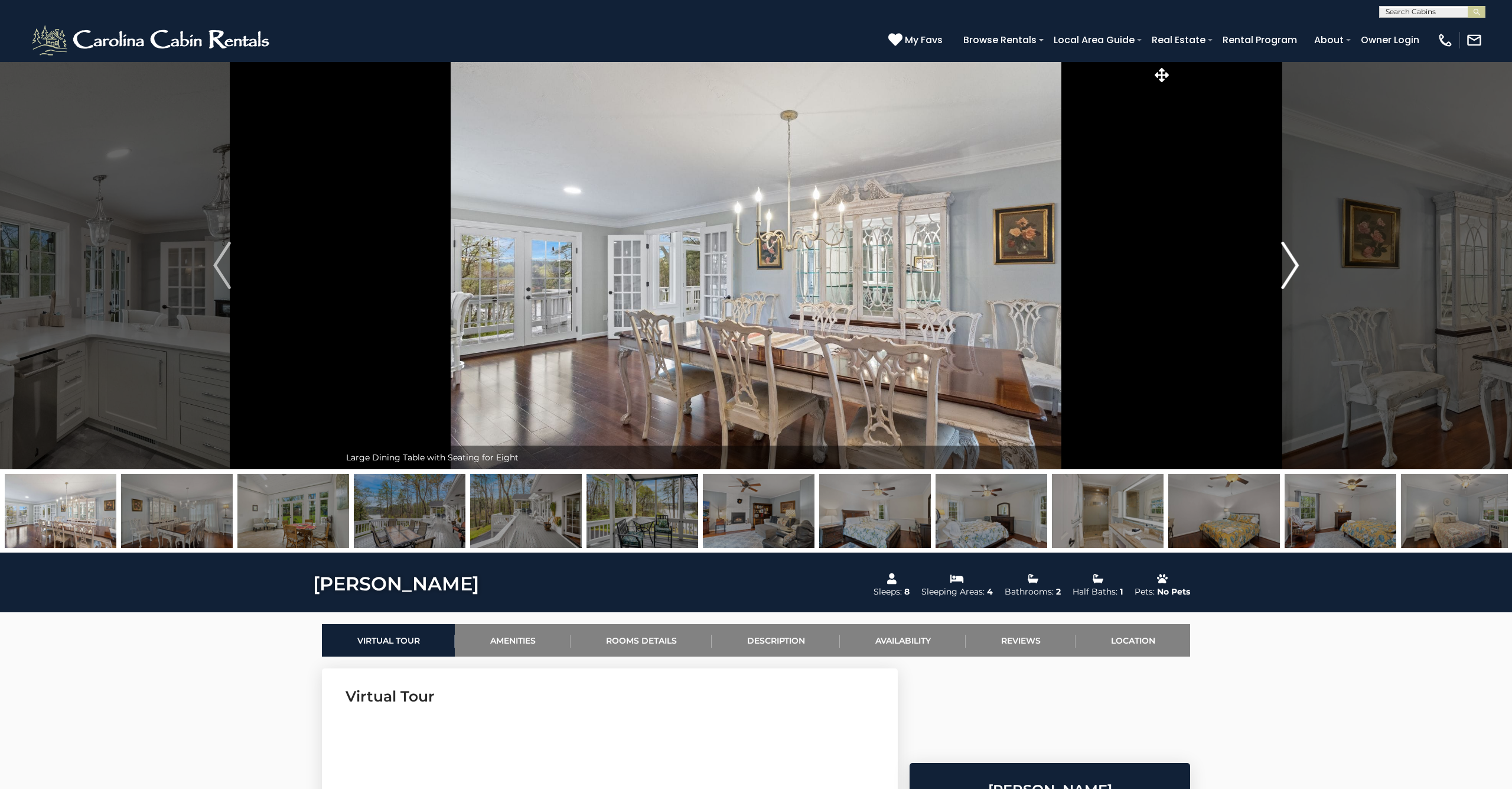
click at [1291, 264] on img "Next" at bounding box center [1290, 265] width 18 height 47
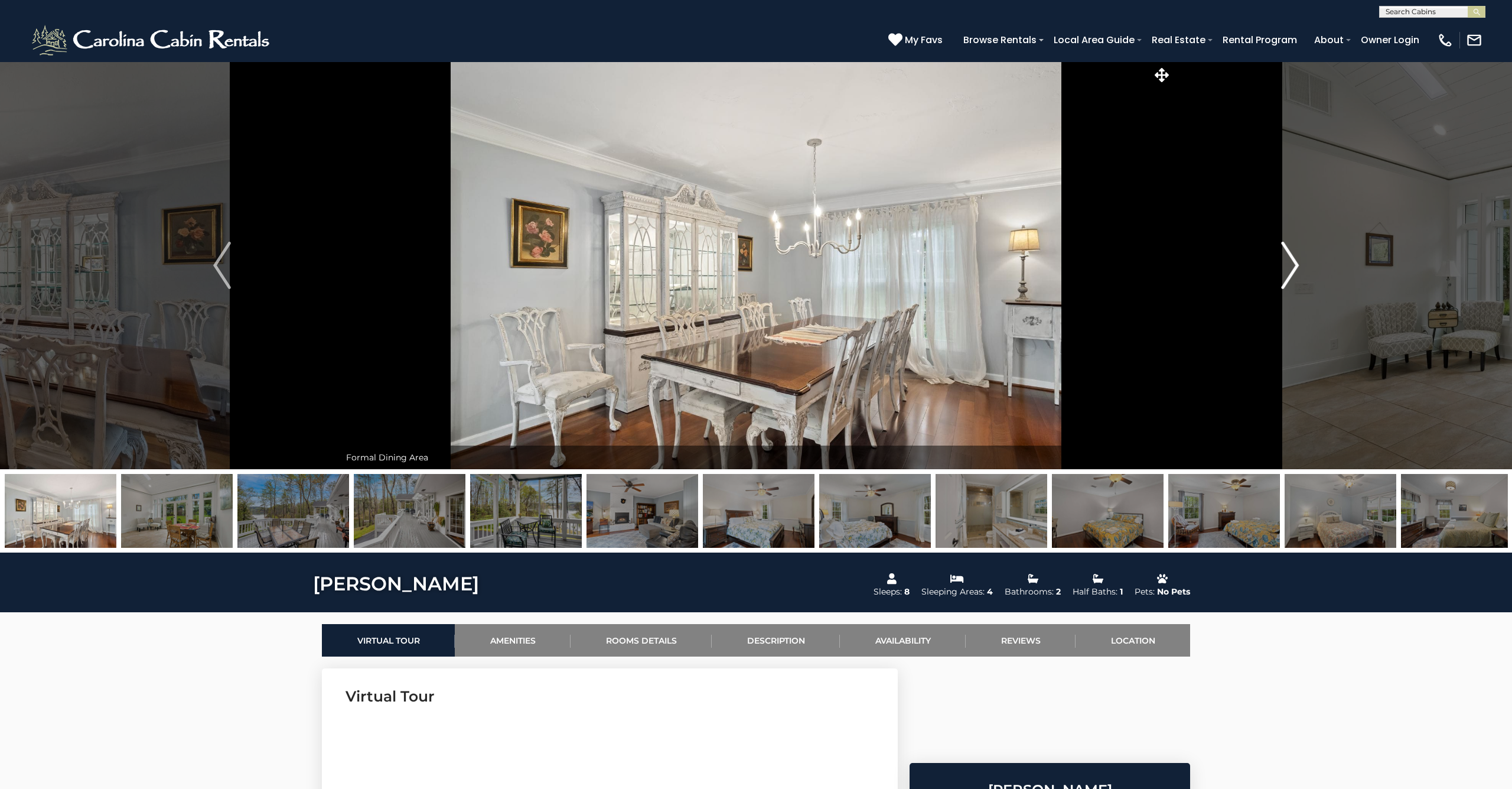
click at [1291, 264] on img "Next" at bounding box center [1290, 265] width 18 height 47
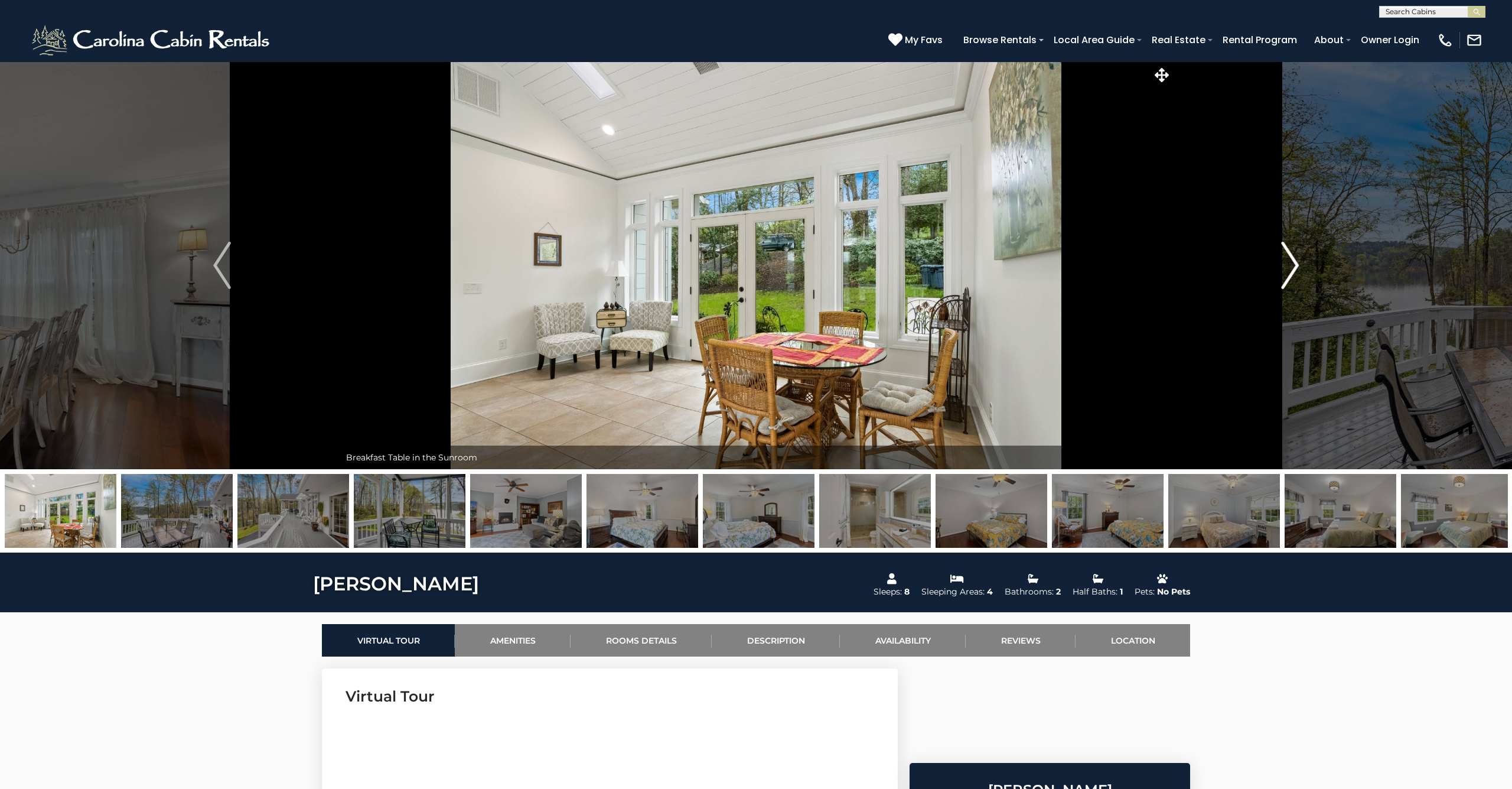
click at [1291, 264] on img "Next" at bounding box center [1290, 265] width 18 height 47
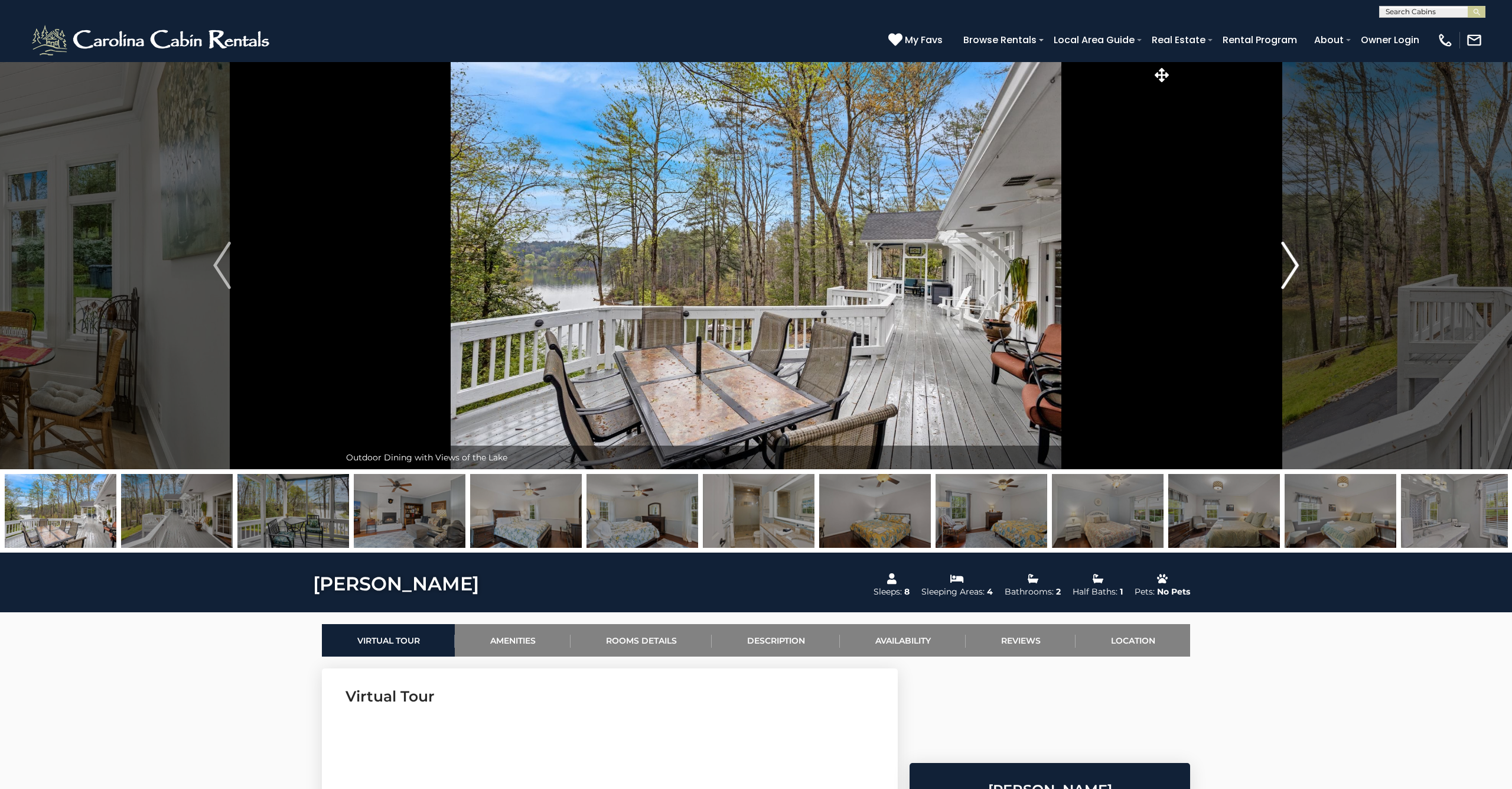
click at [1291, 264] on img "Next" at bounding box center [1290, 265] width 18 height 47
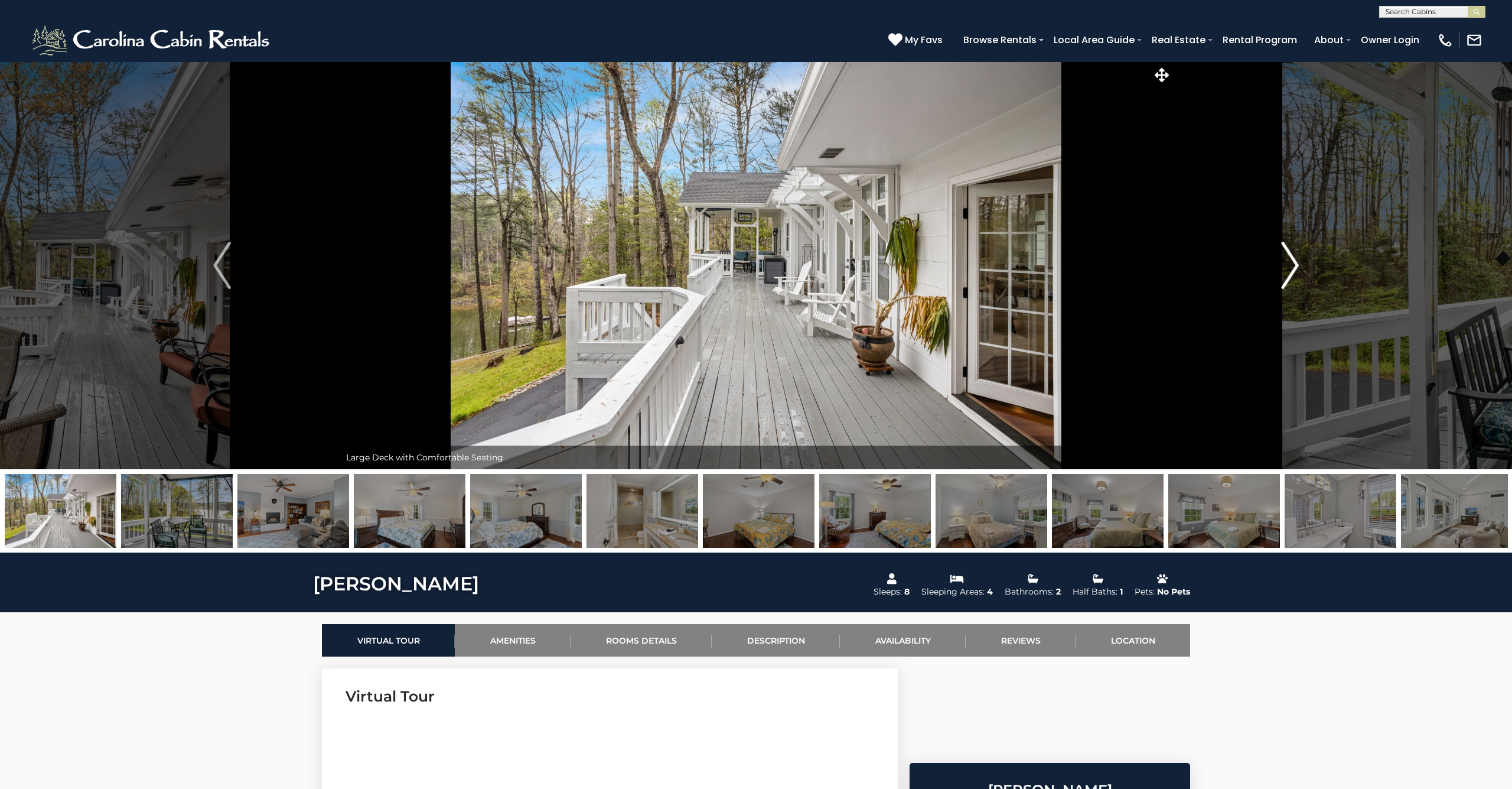
click at [1291, 264] on img "Next" at bounding box center [1290, 265] width 18 height 47
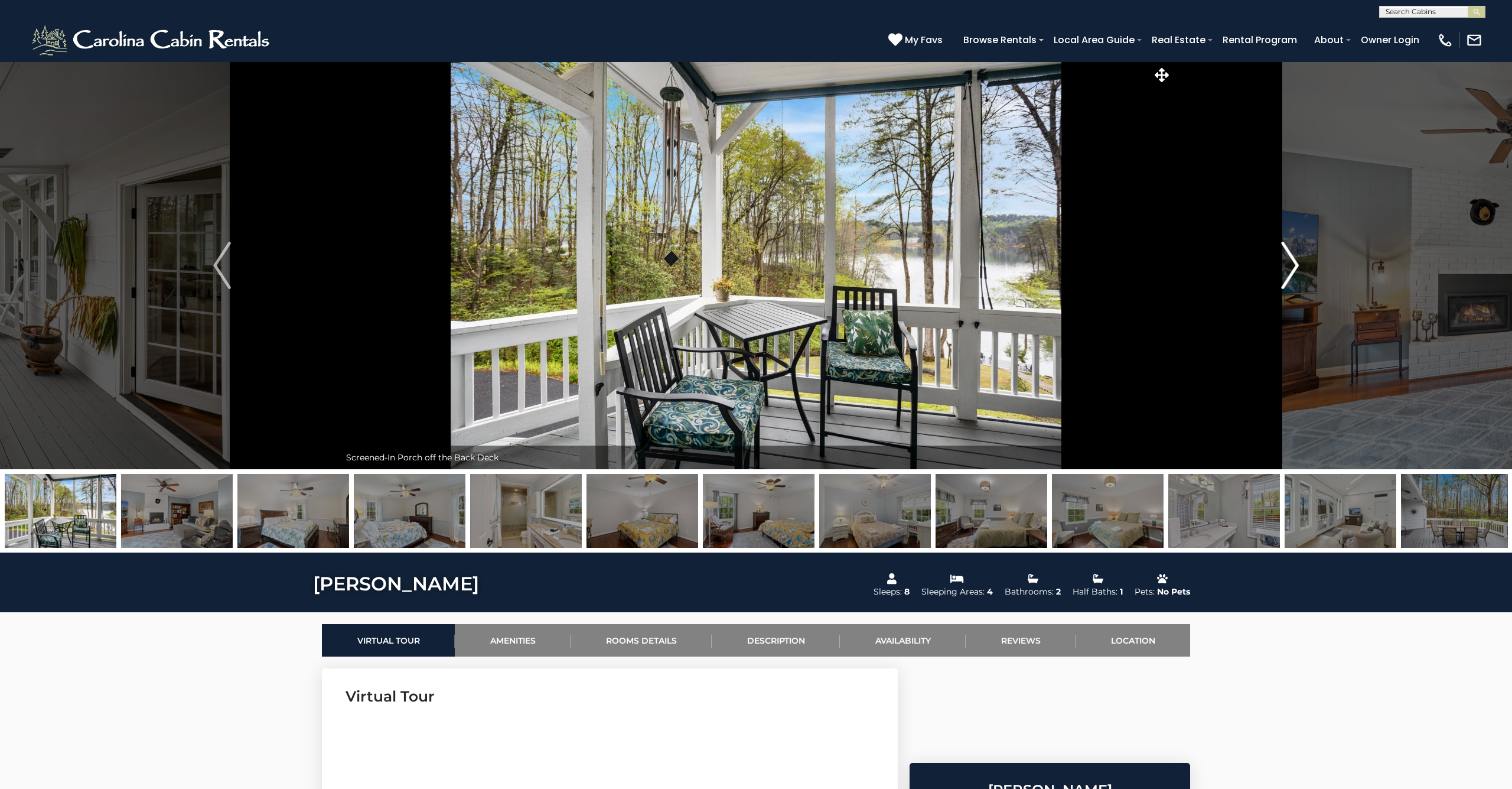
click at [1291, 264] on img "Next" at bounding box center [1290, 265] width 18 height 47
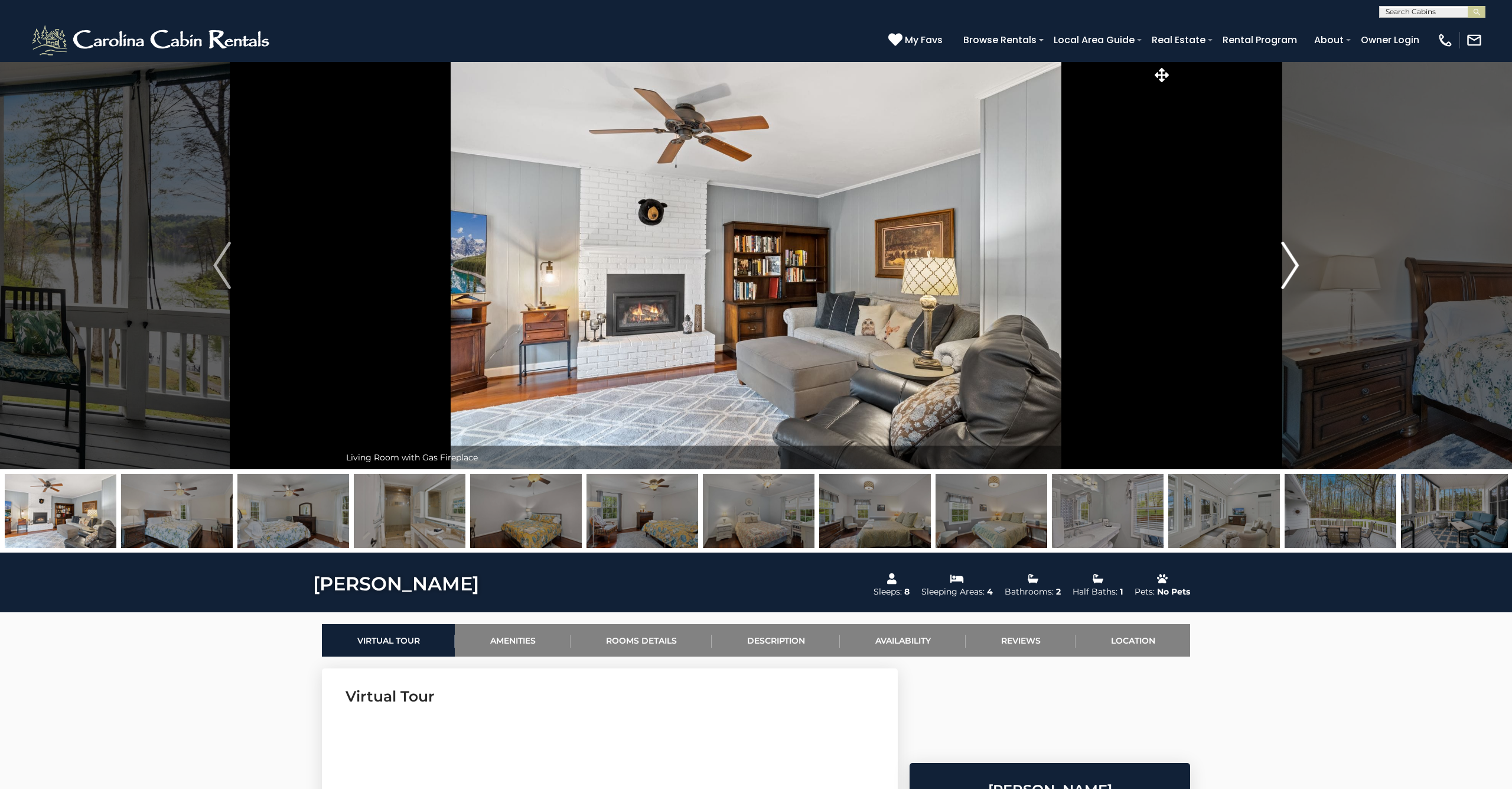
click at [1291, 264] on img "Next" at bounding box center [1290, 265] width 18 height 47
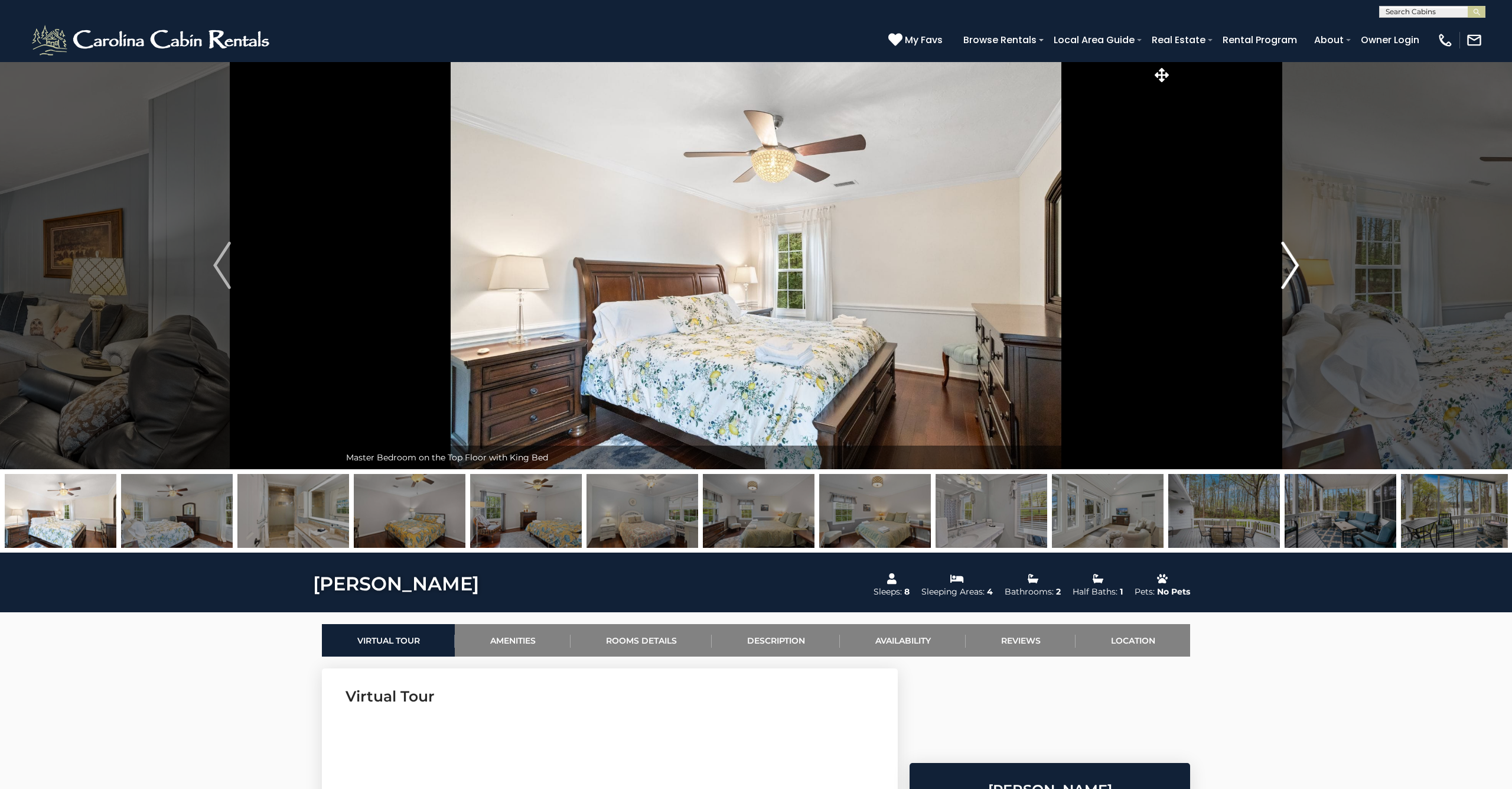
click at [1291, 264] on img "Next" at bounding box center [1290, 265] width 18 height 47
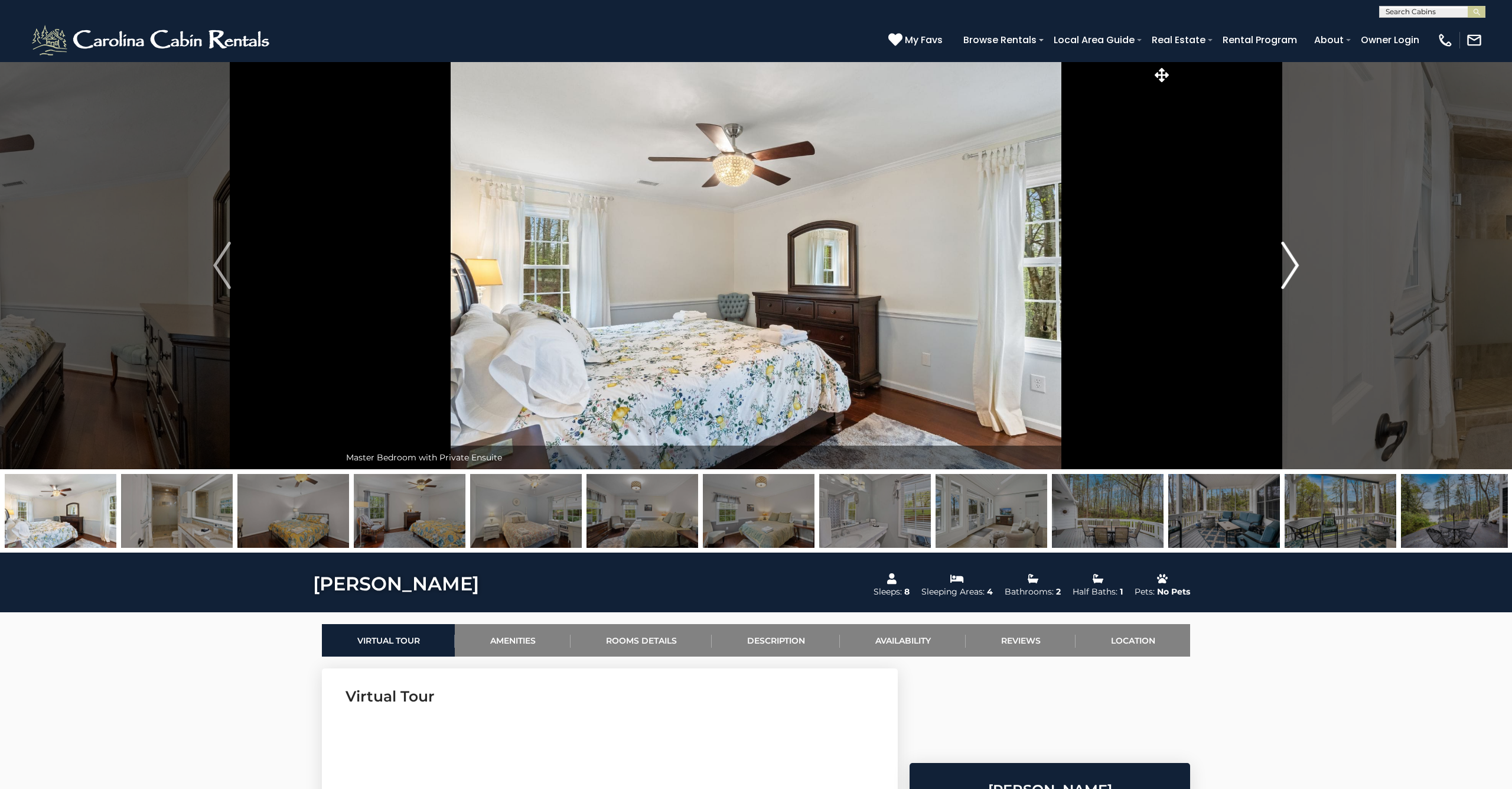
click at [1291, 264] on img "Next" at bounding box center [1290, 265] width 18 height 47
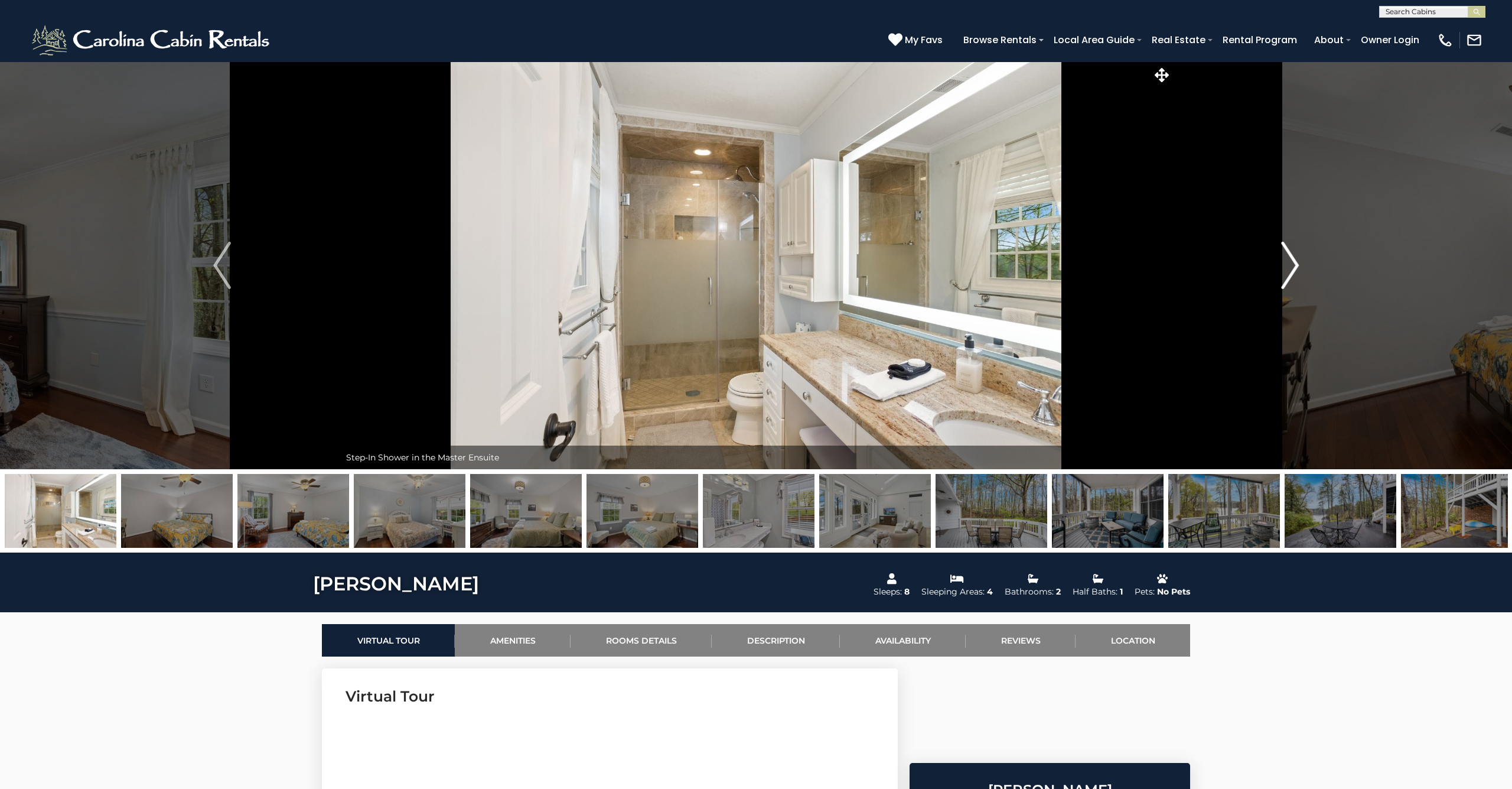
click at [1291, 265] on img "Next" at bounding box center [1290, 265] width 18 height 47
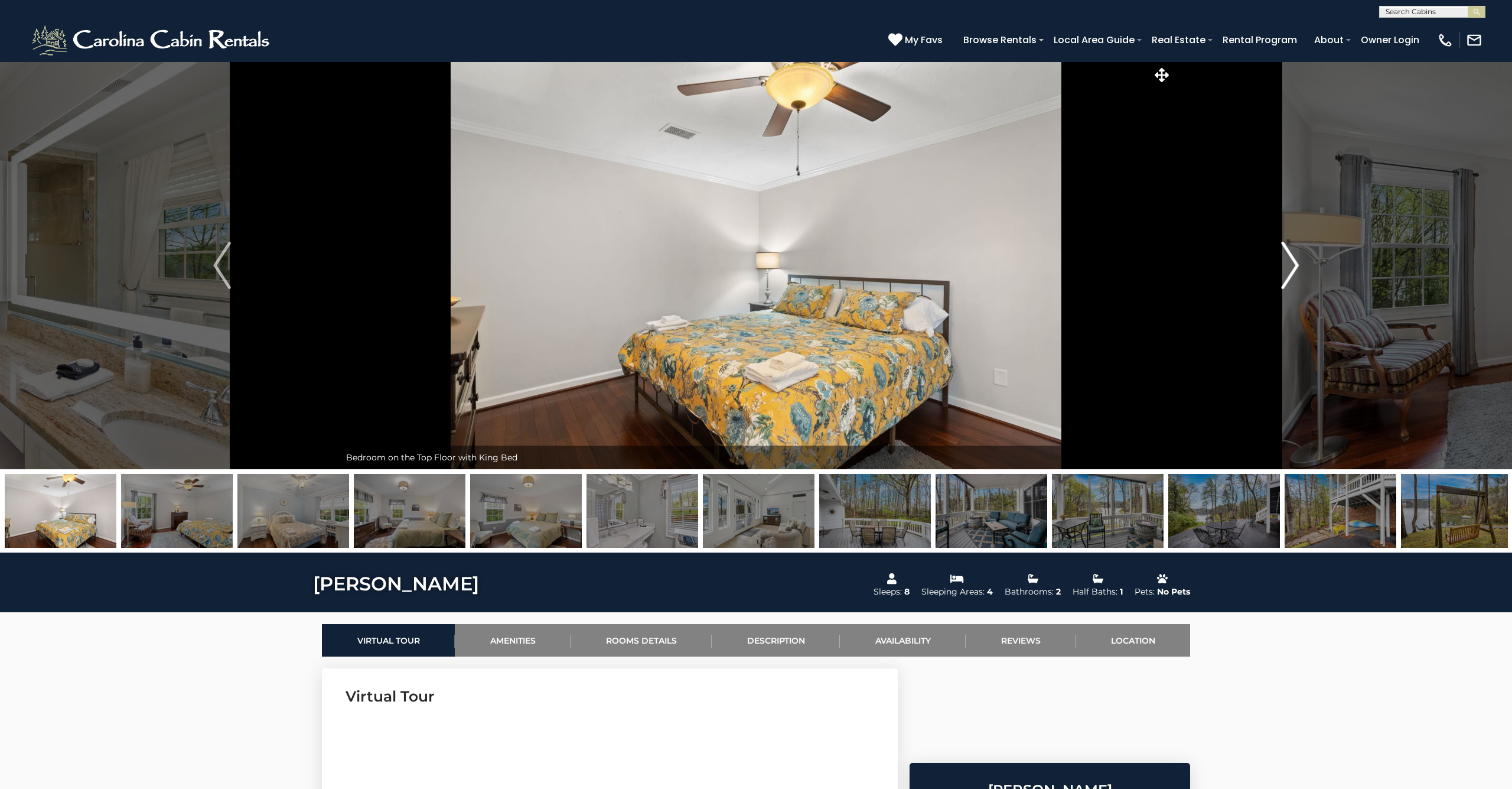
click at [1291, 268] on img "Next" at bounding box center [1290, 265] width 18 height 47
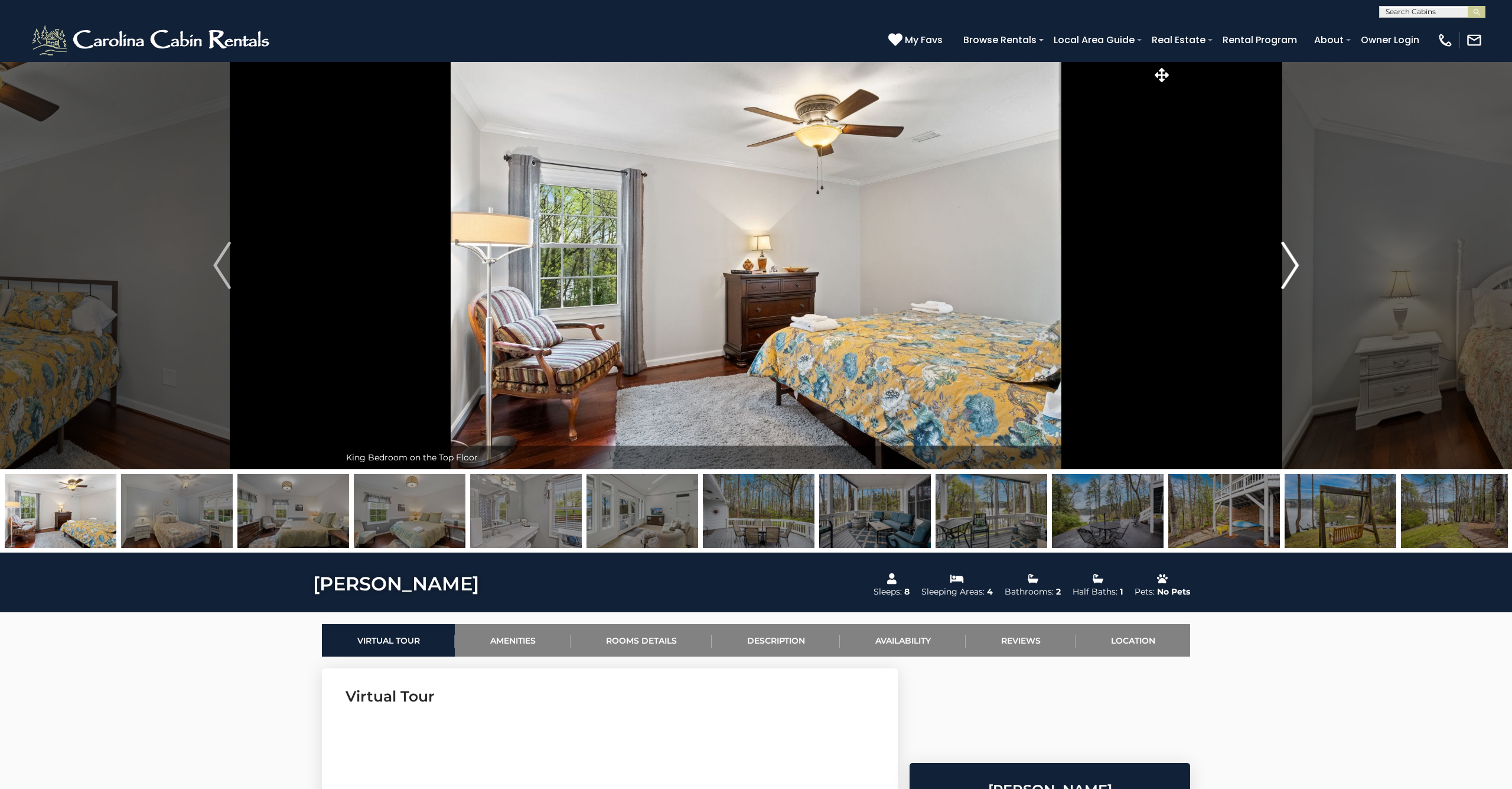
click at [1291, 268] on img "Next" at bounding box center [1290, 265] width 18 height 47
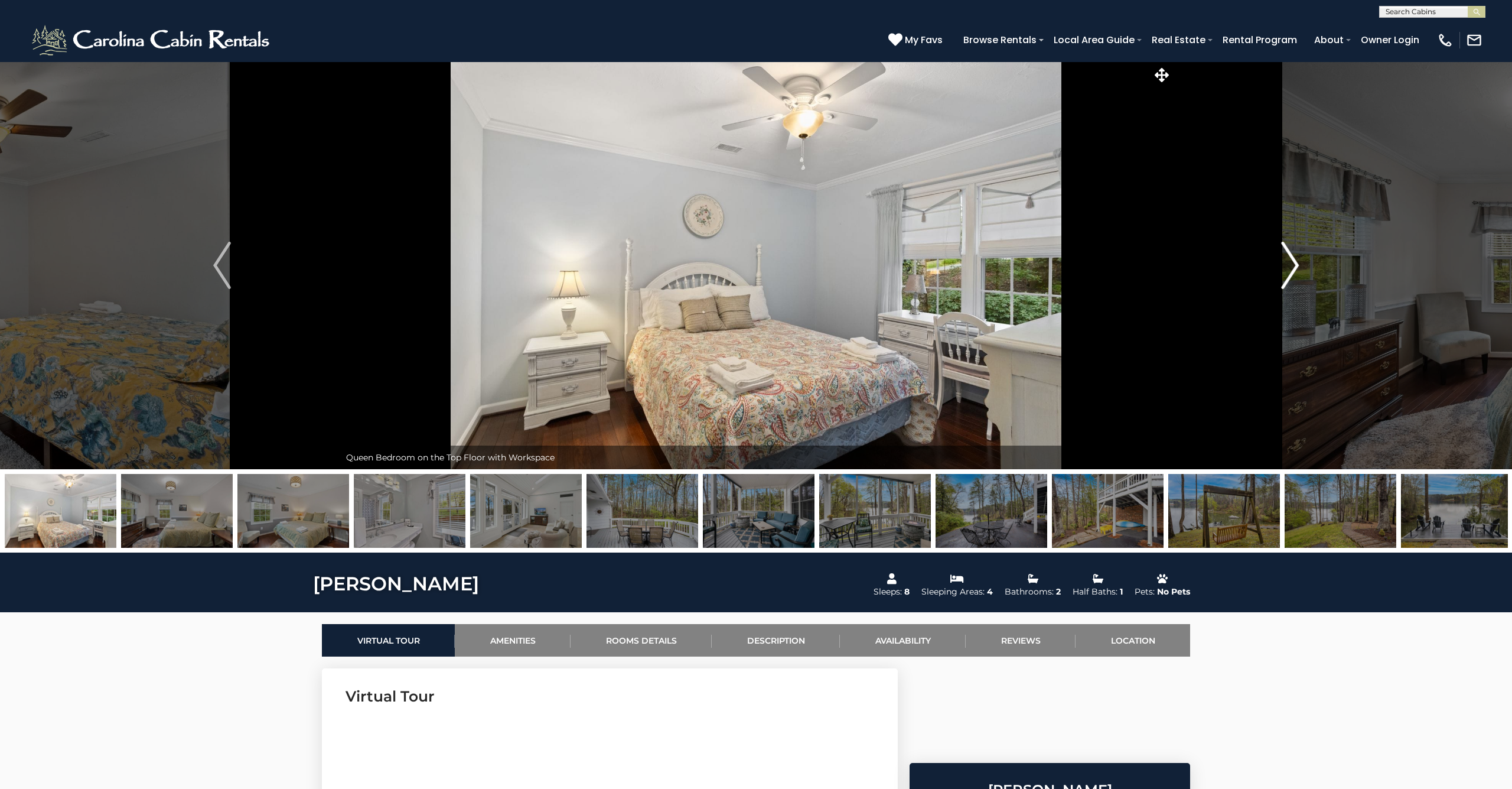
click at [1291, 268] on img "Next" at bounding box center [1290, 265] width 18 height 47
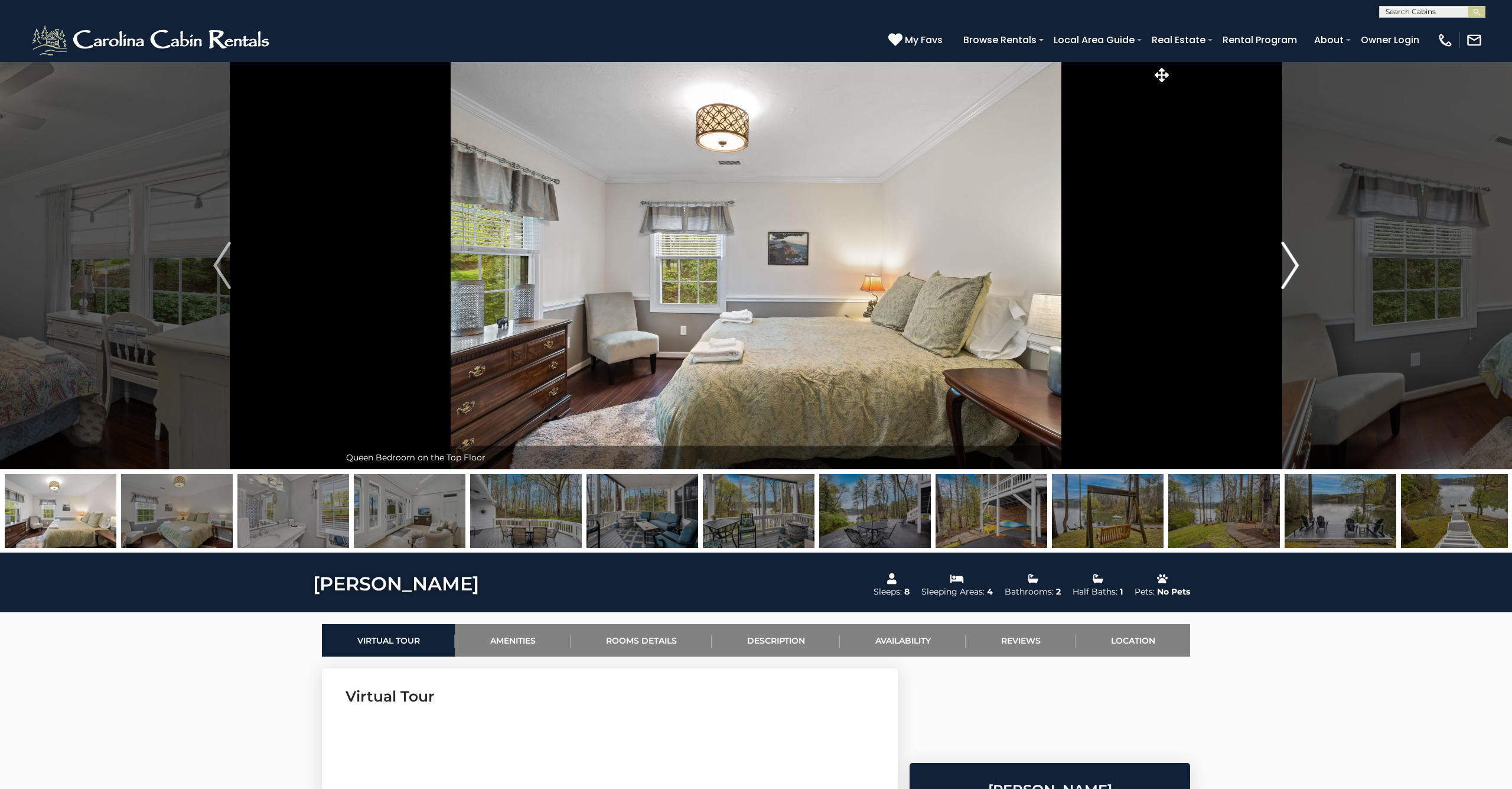
click at [1291, 268] on img "Next" at bounding box center [1290, 265] width 18 height 47
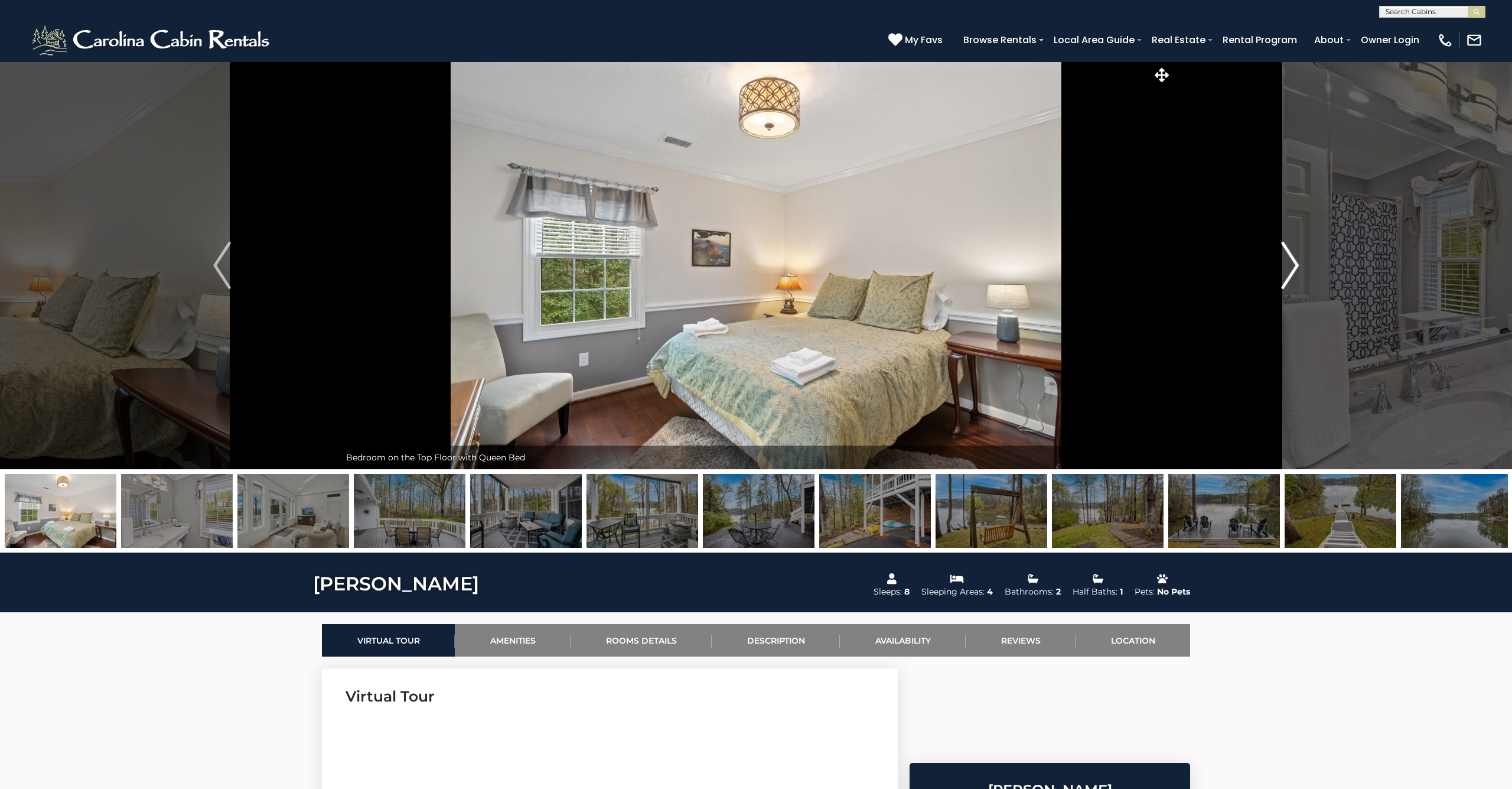
click at [1291, 268] on img "Next" at bounding box center [1290, 265] width 18 height 47
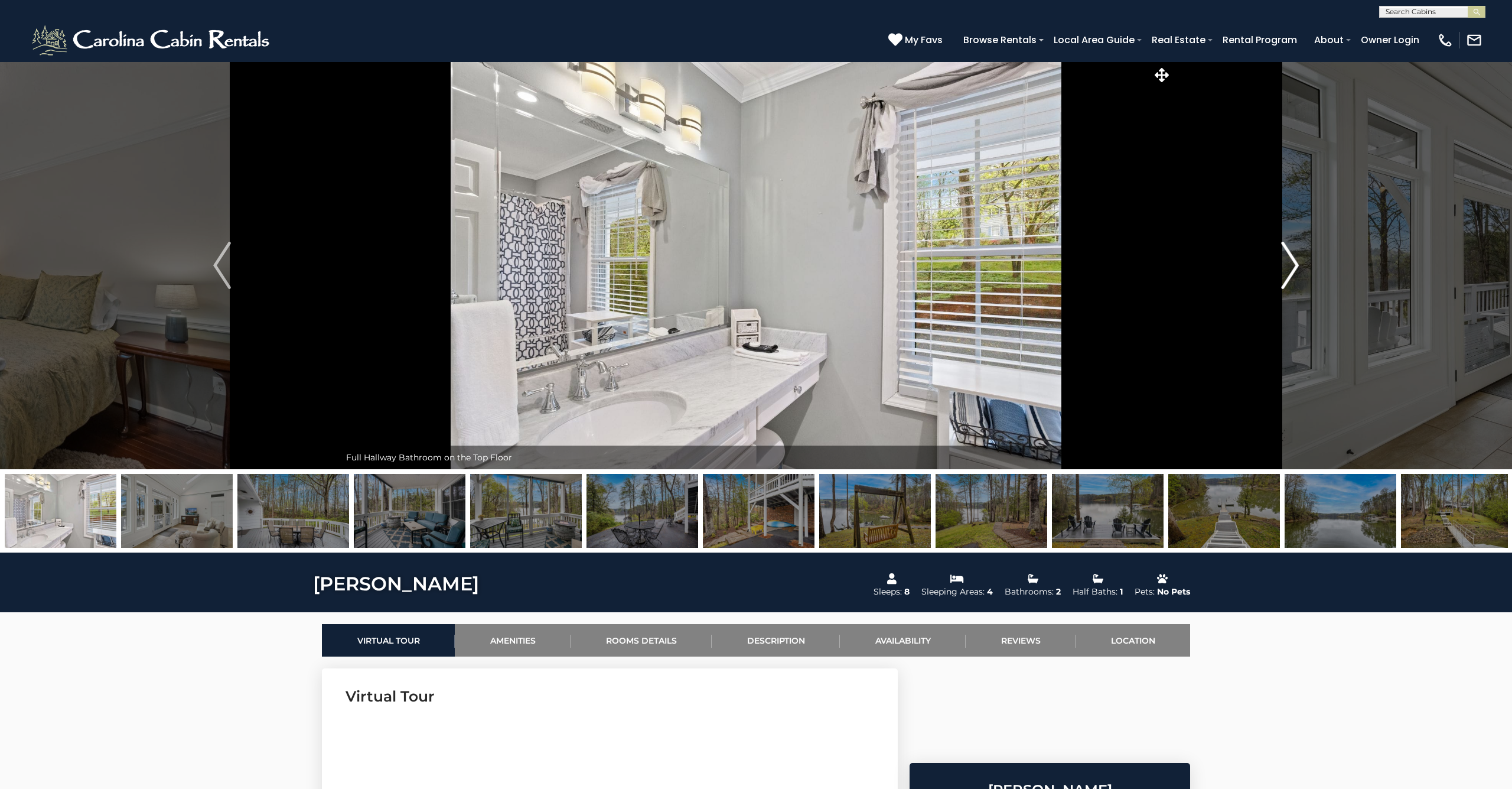
click at [1291, 268] on img "Next" at bounding box center [1290, 265] width 18 height 47
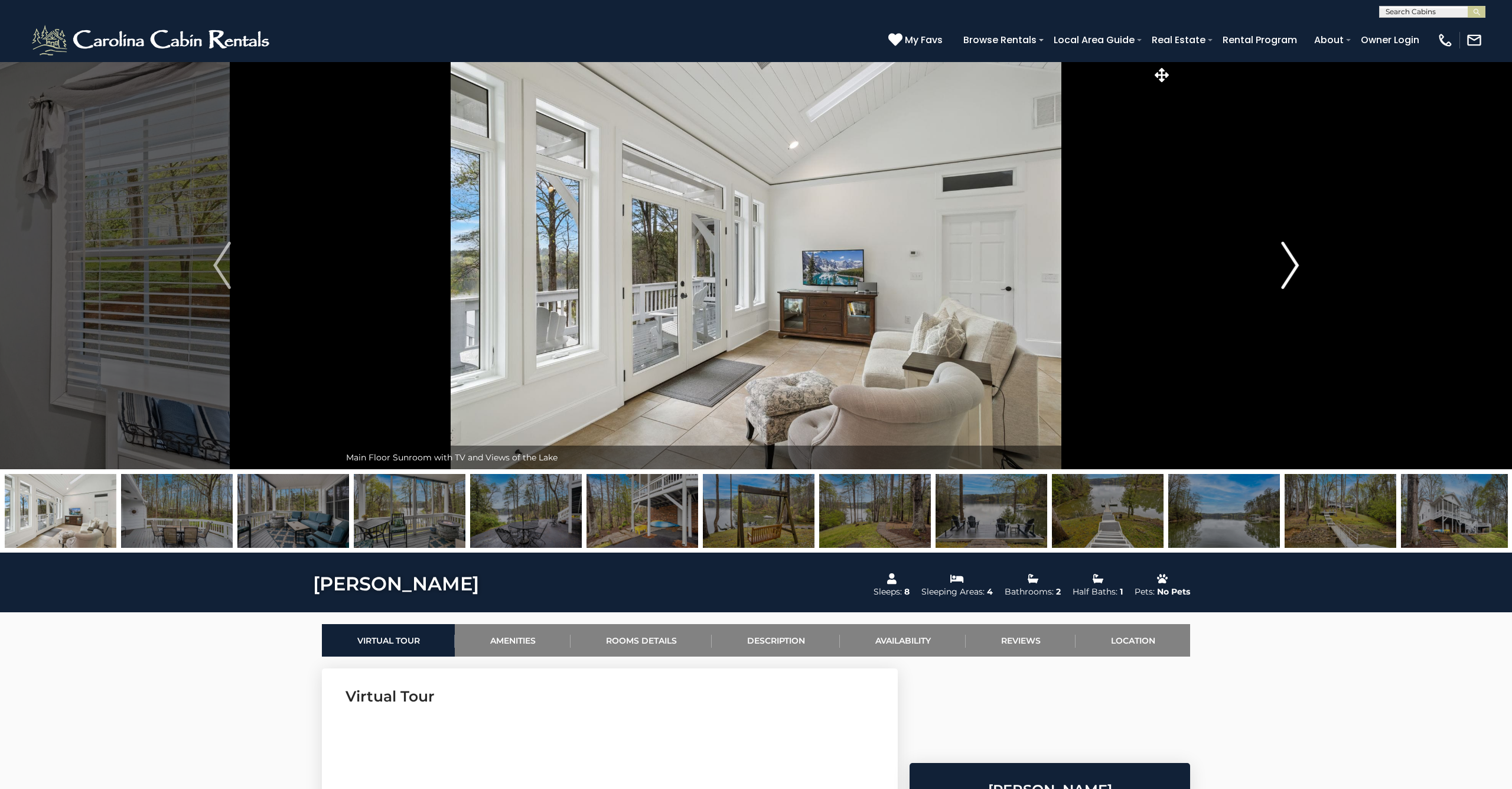
click at [1291, 268] on img "Next" at bounding box center [1290, 265] width 18 height 47
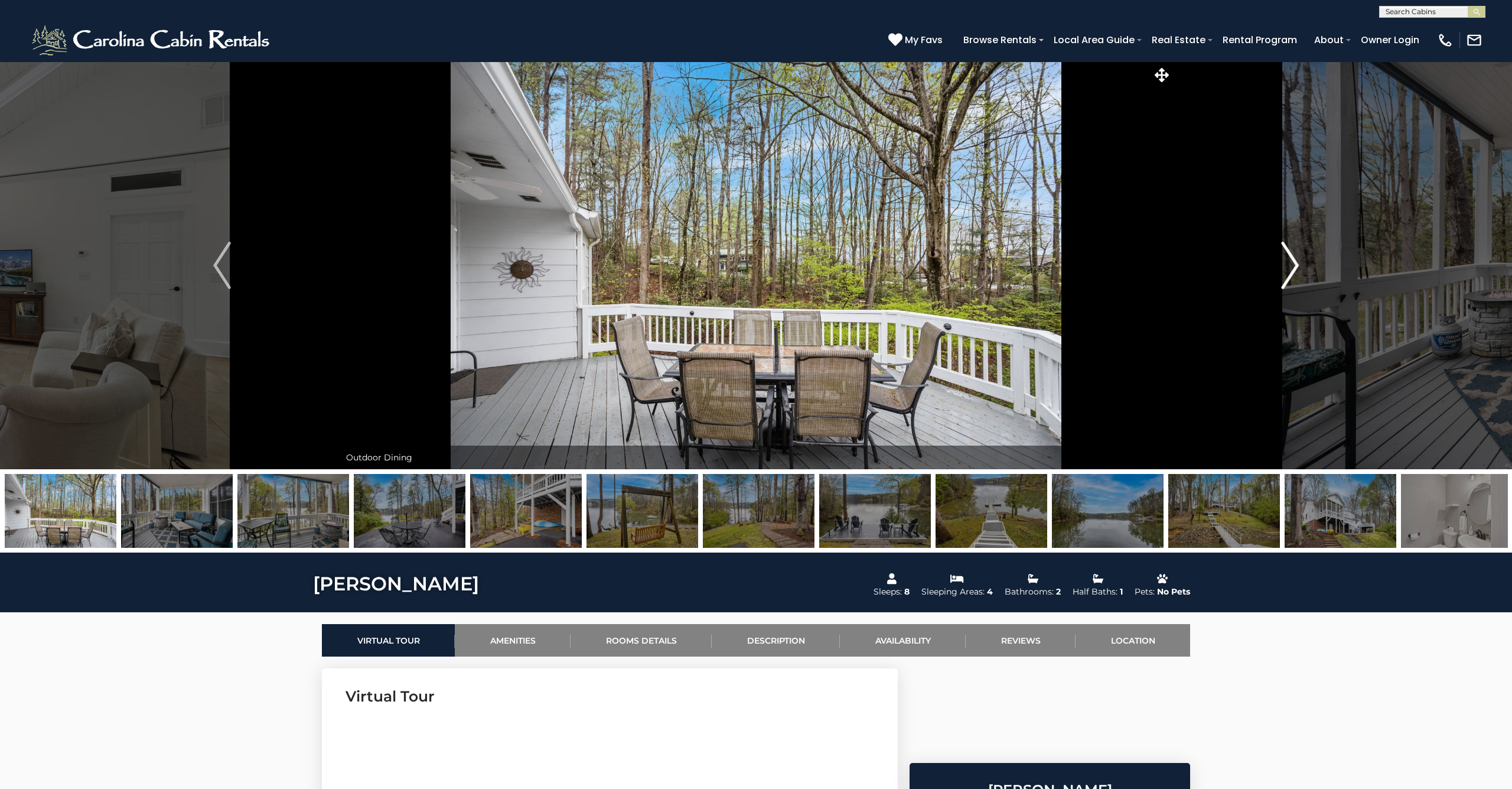
click at [1284, 274] on img "Next" at bounding box center [1290, 265] width 18 height 47
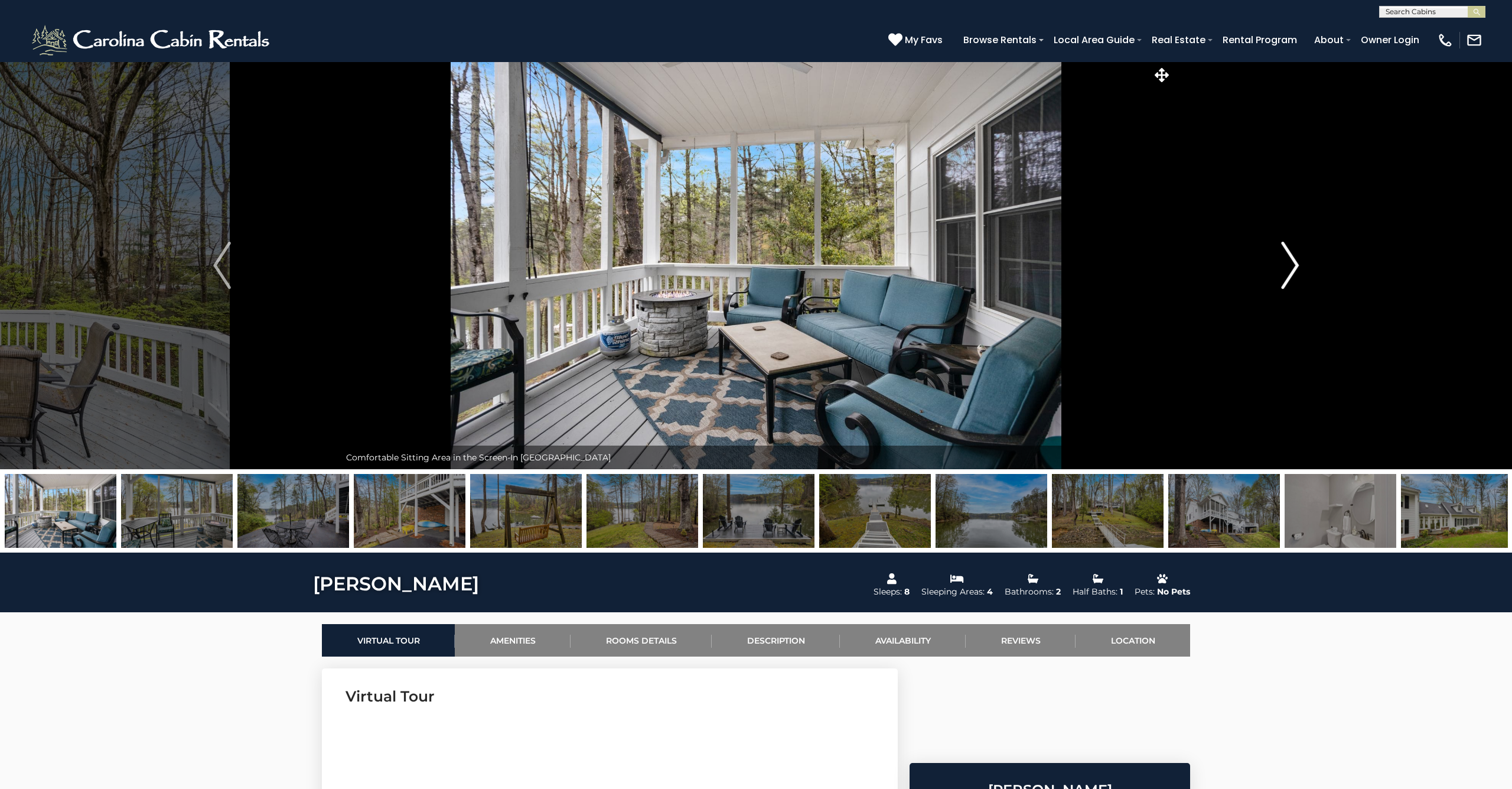
click at [1284, 275] on img "Next" at bounding box center [1290, 265] width 18 height 47
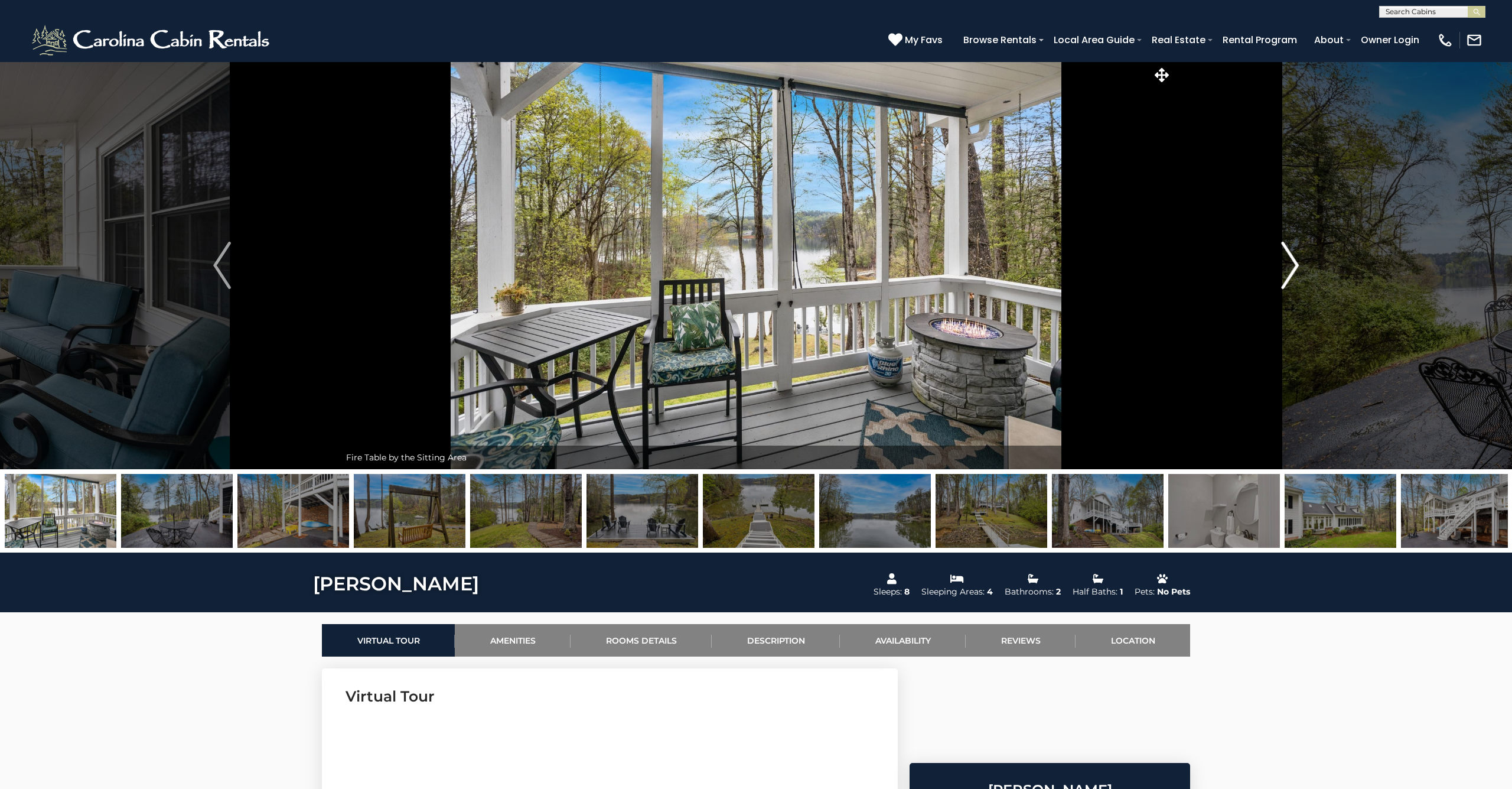
click at [1284, 275] on img "Next" at bounding box center [1290, 265] width 18 height 47
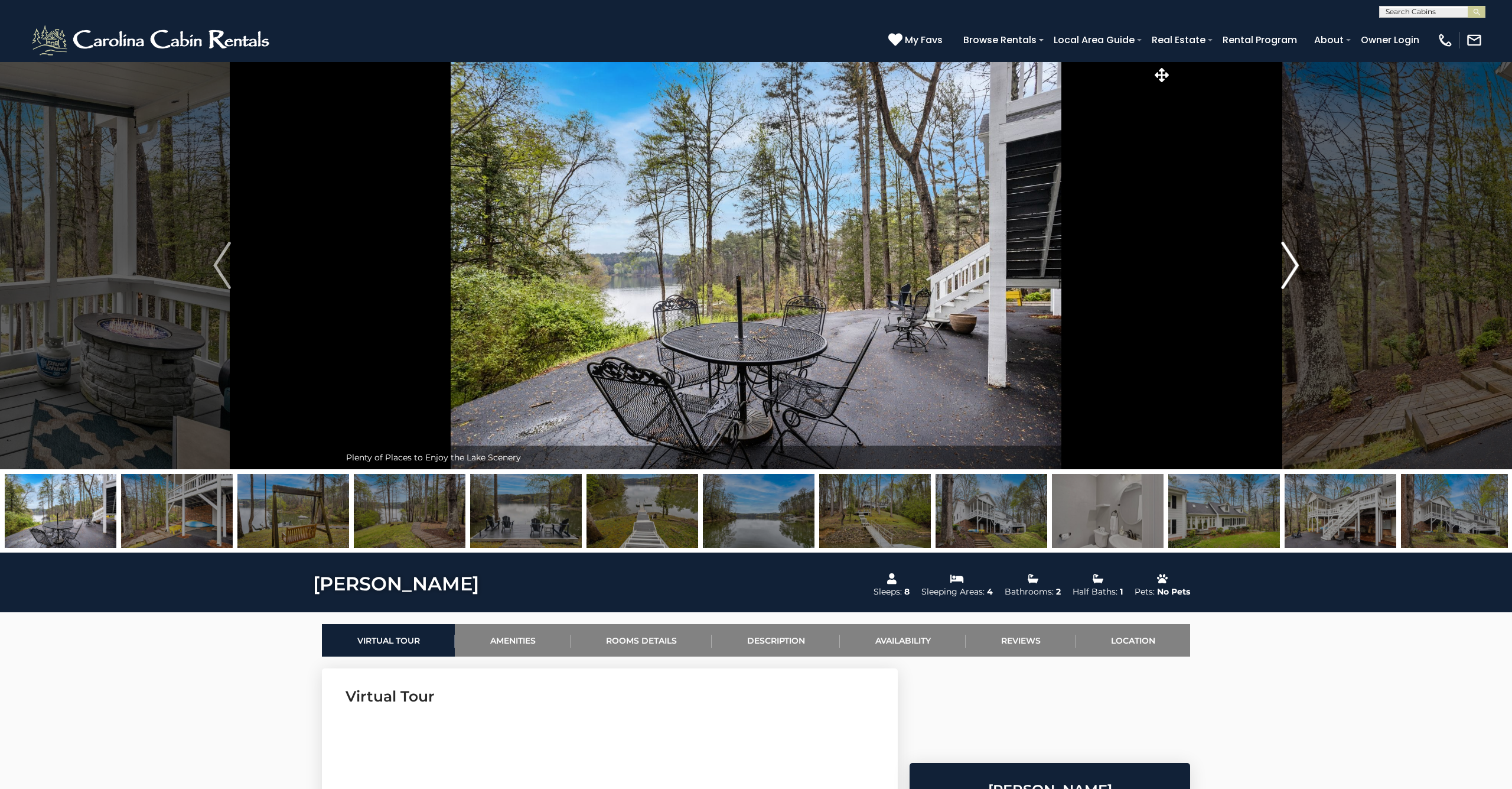
click at [1284, 275] on img "Next" at bounding box center [1290, 265] width 18 height 47
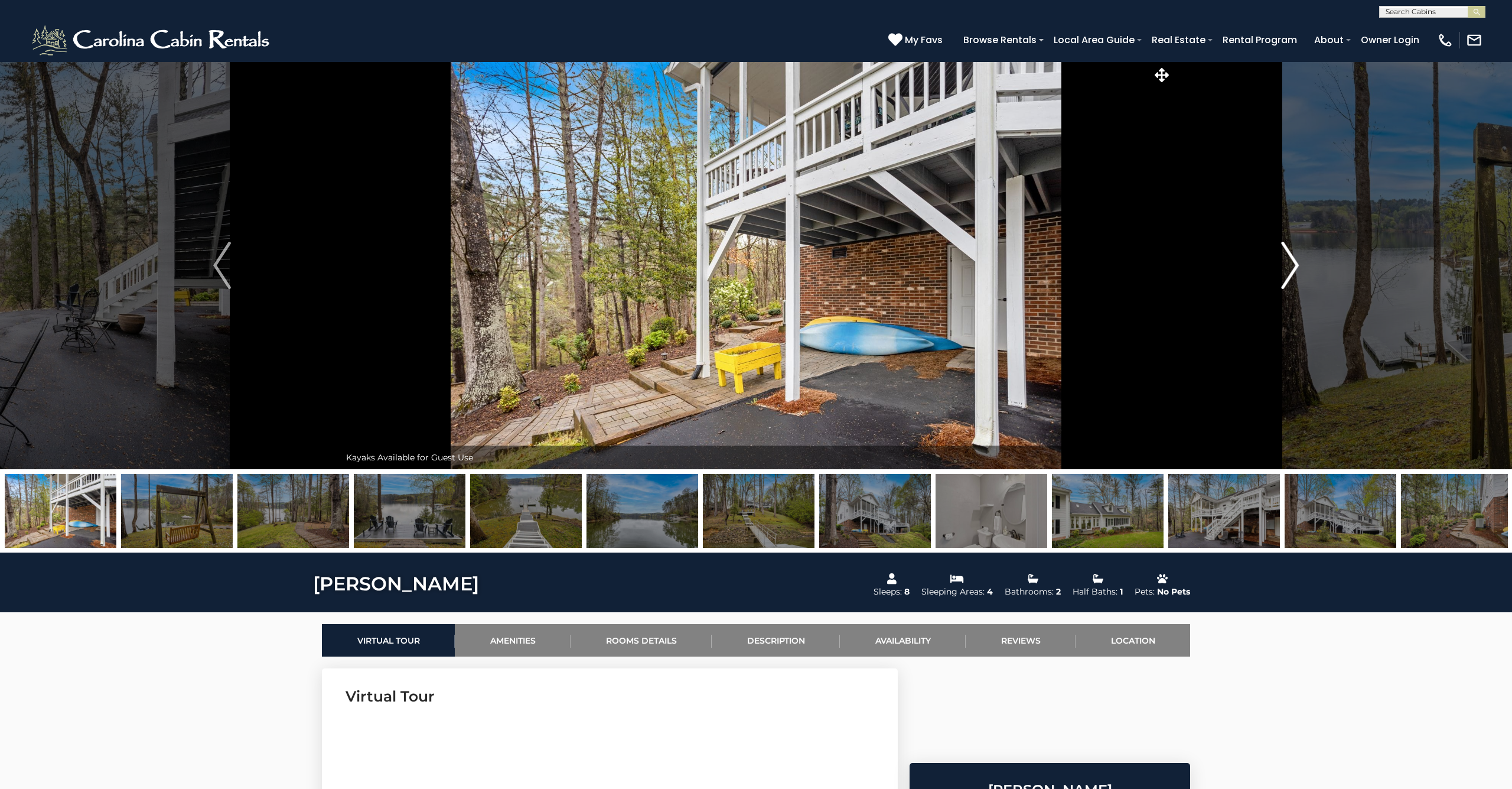
click at [1284, 275] on img "Next" at bounding box center [1290, 265] width 18 height 47
